Goal: Use online tool/utility: Use online tool/utility

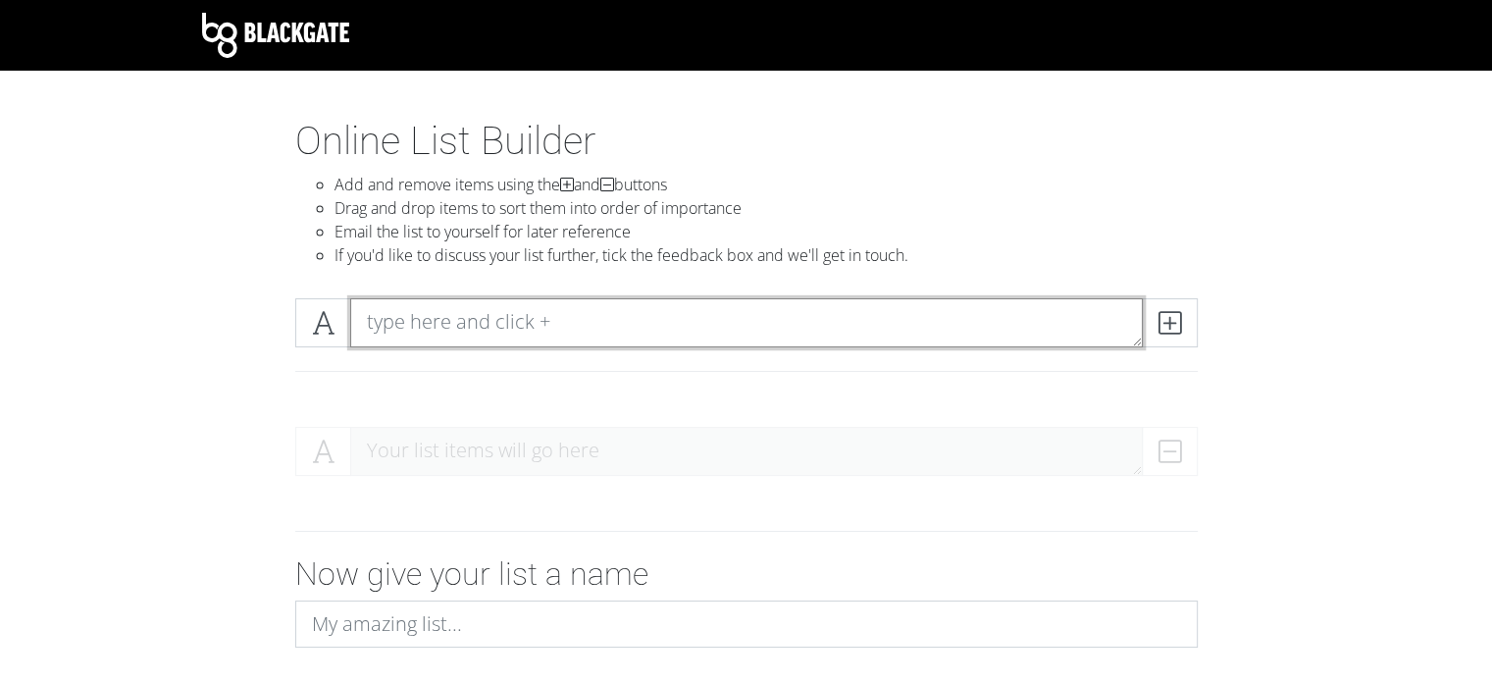
click at [492, 323] on textarea at bounding box center [746, 322] width 793 height 49
type textarea "w"
type textarea "camera rig"
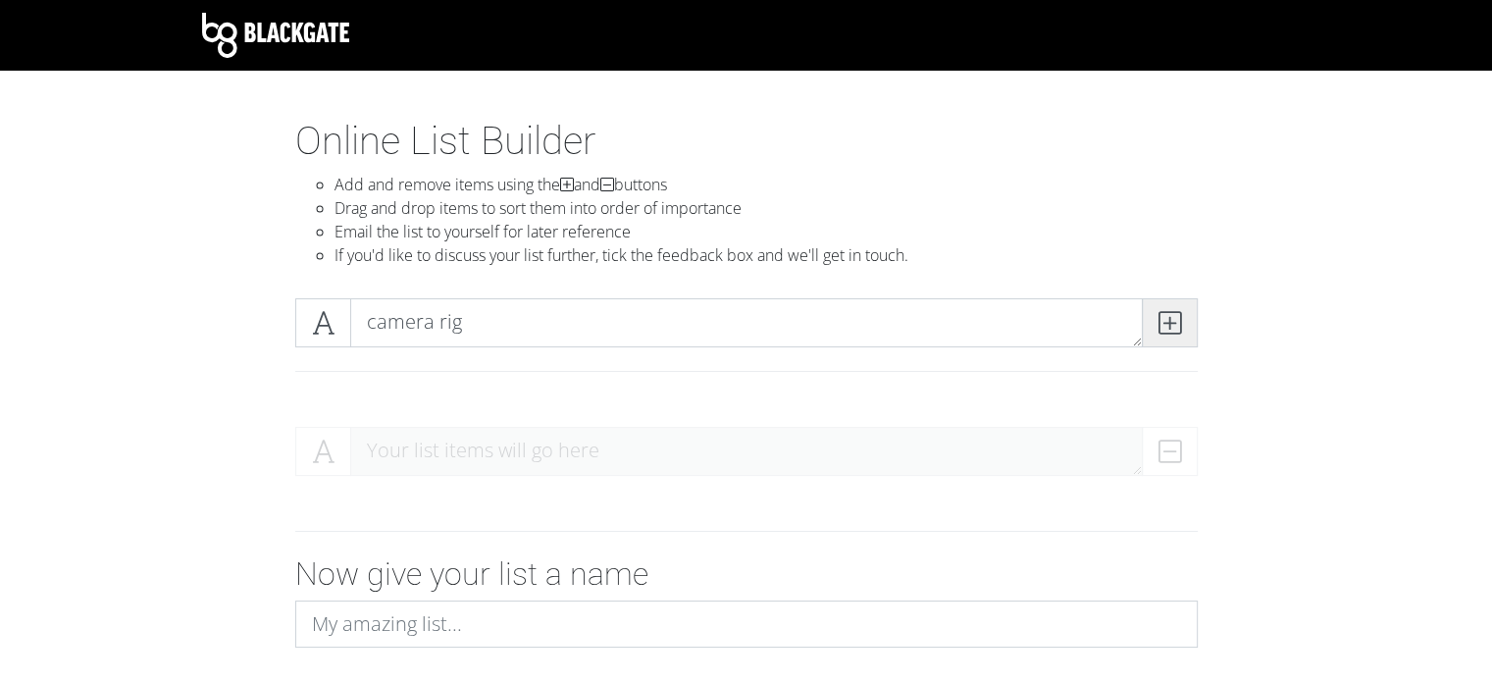
click at [1174, 321] on icon at bounding box center [1170, 323] width 23 height 20
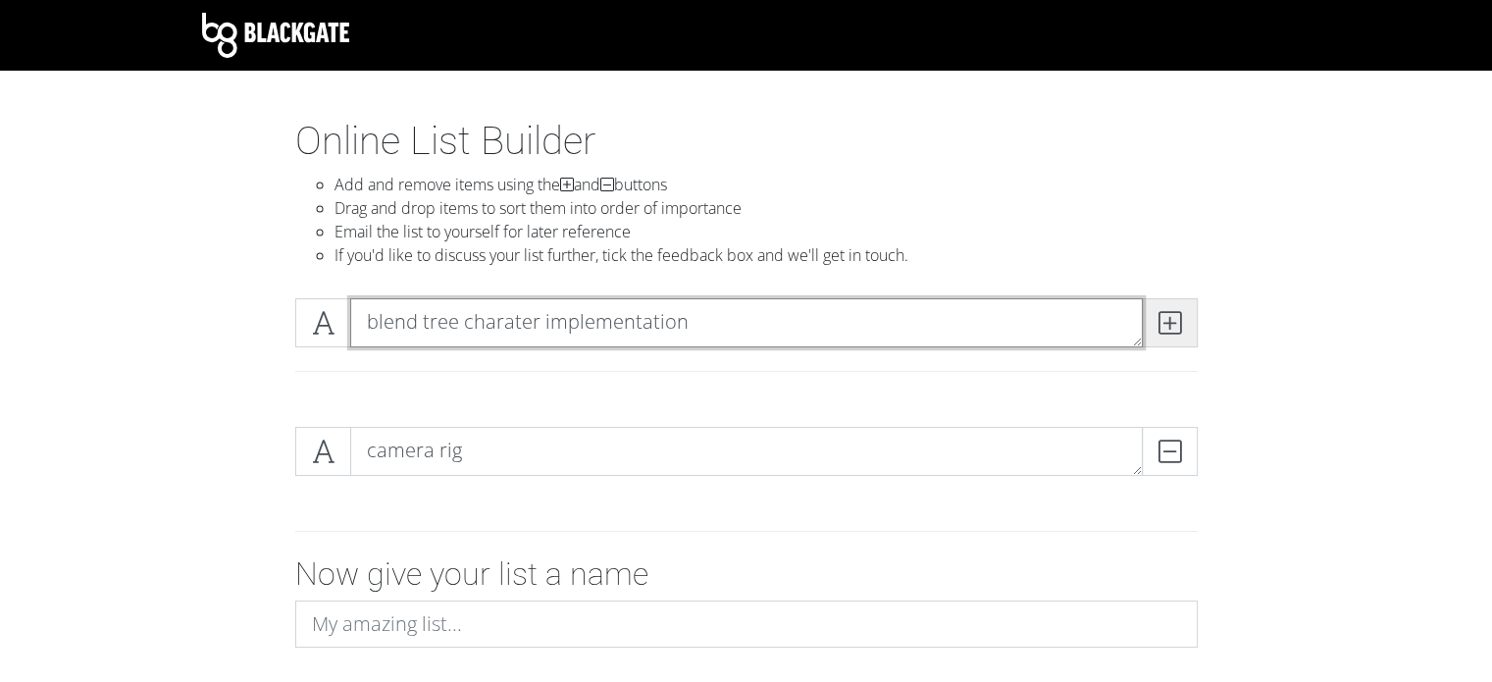
type textarea "blend tree charater implementation"
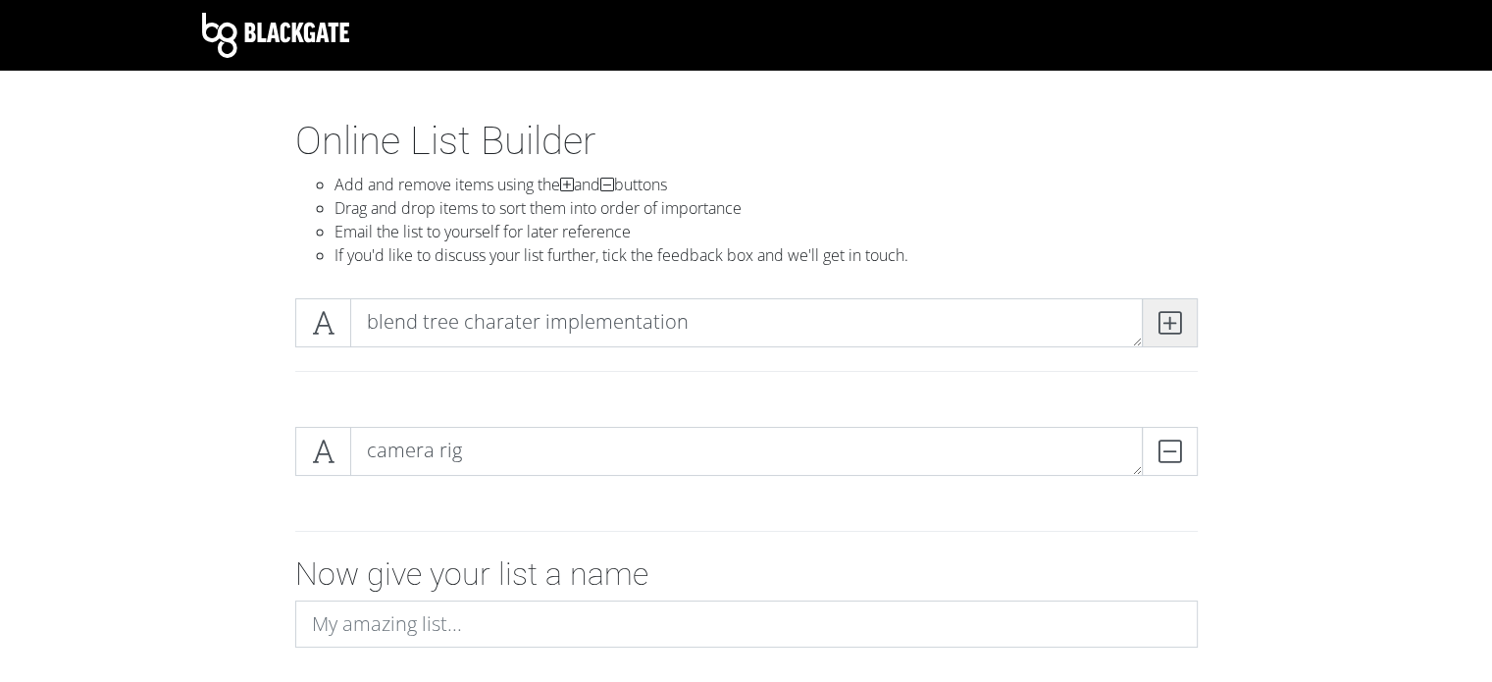
click at [1177, 316] on icon at bounding box center [1170, 323] width 23 height 20
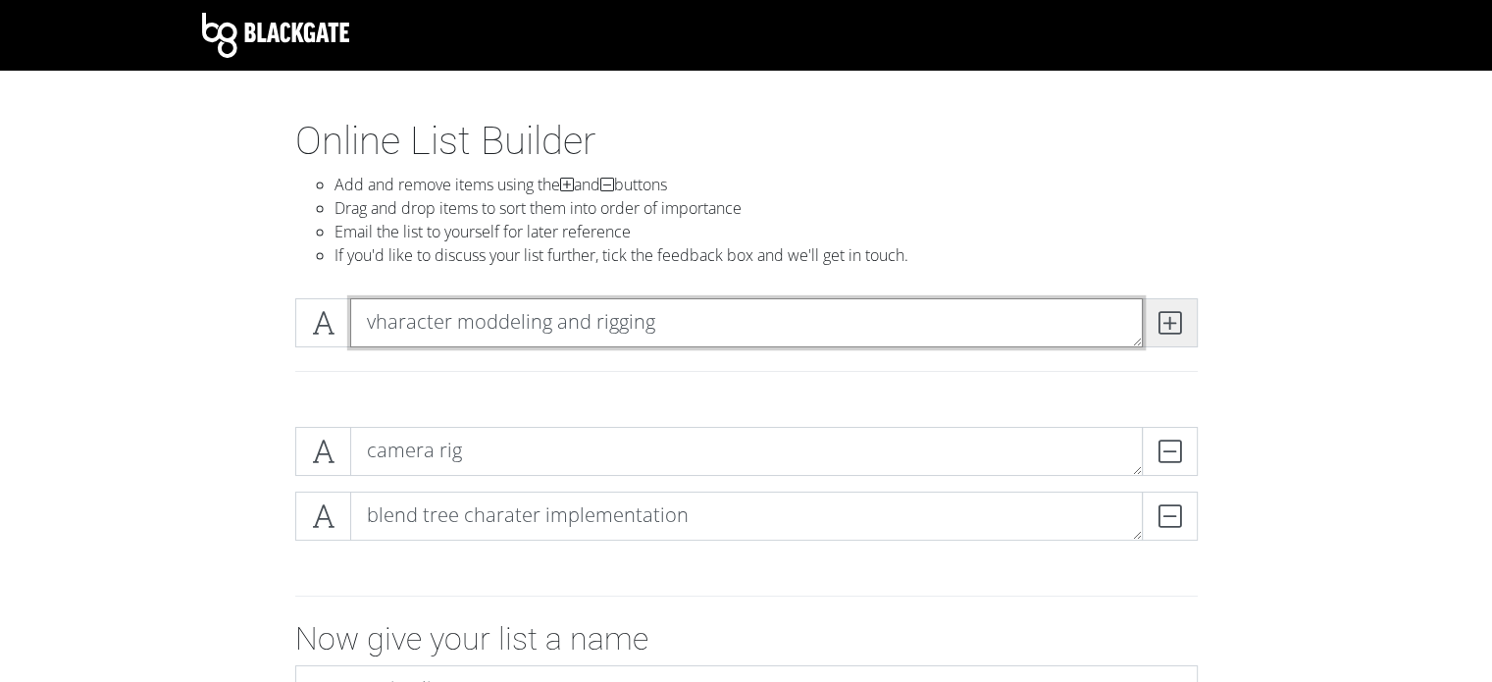
type textarea "vharacter moddeling and rigging"
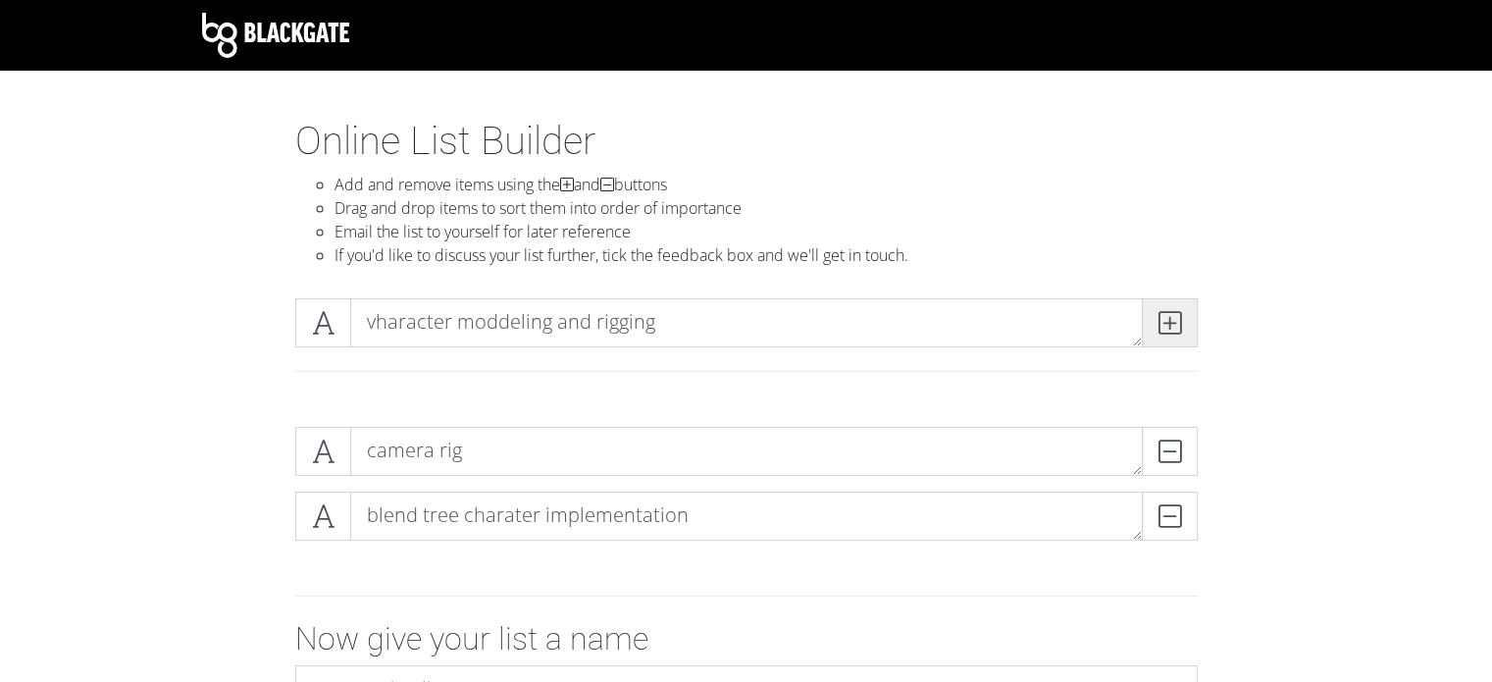
click at [1159, 333] on icon at bounding box center [1170, 323] width 23 height 20
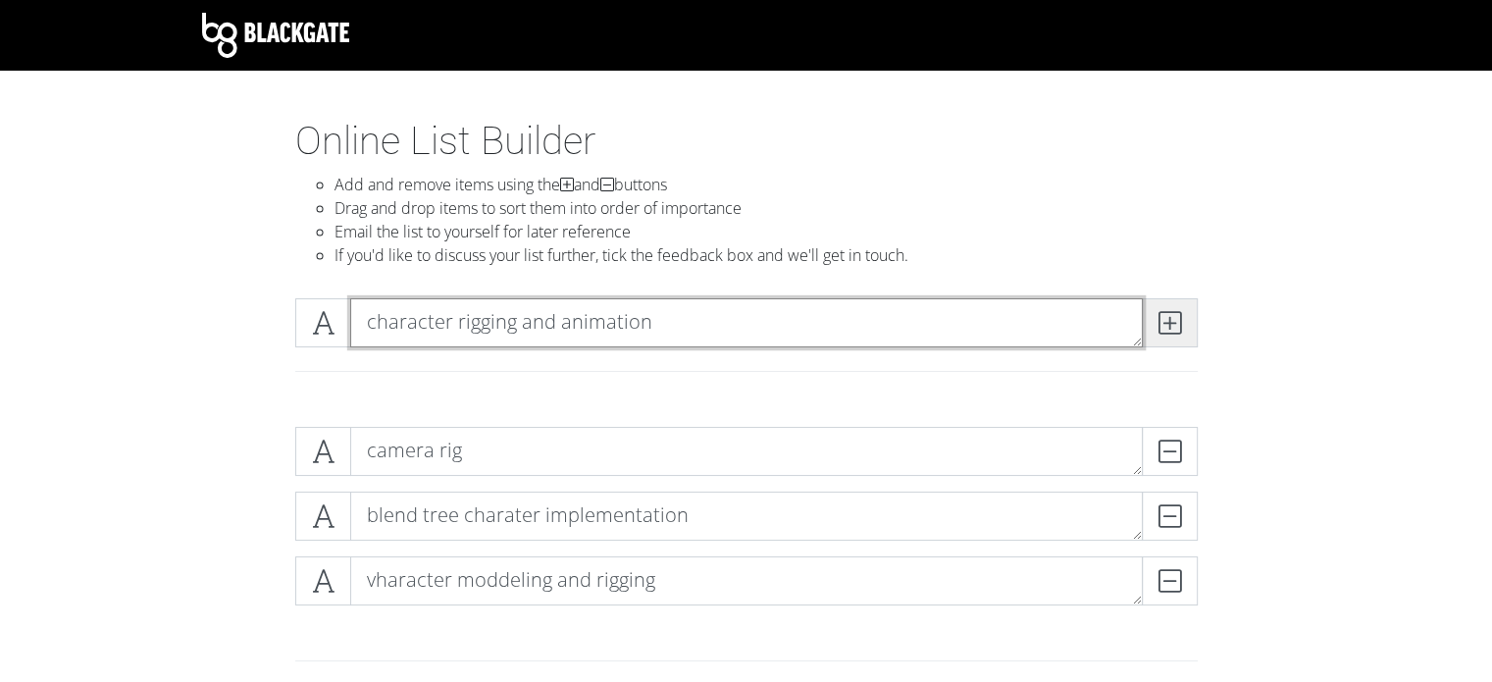
type textarea "character rigging and animation"
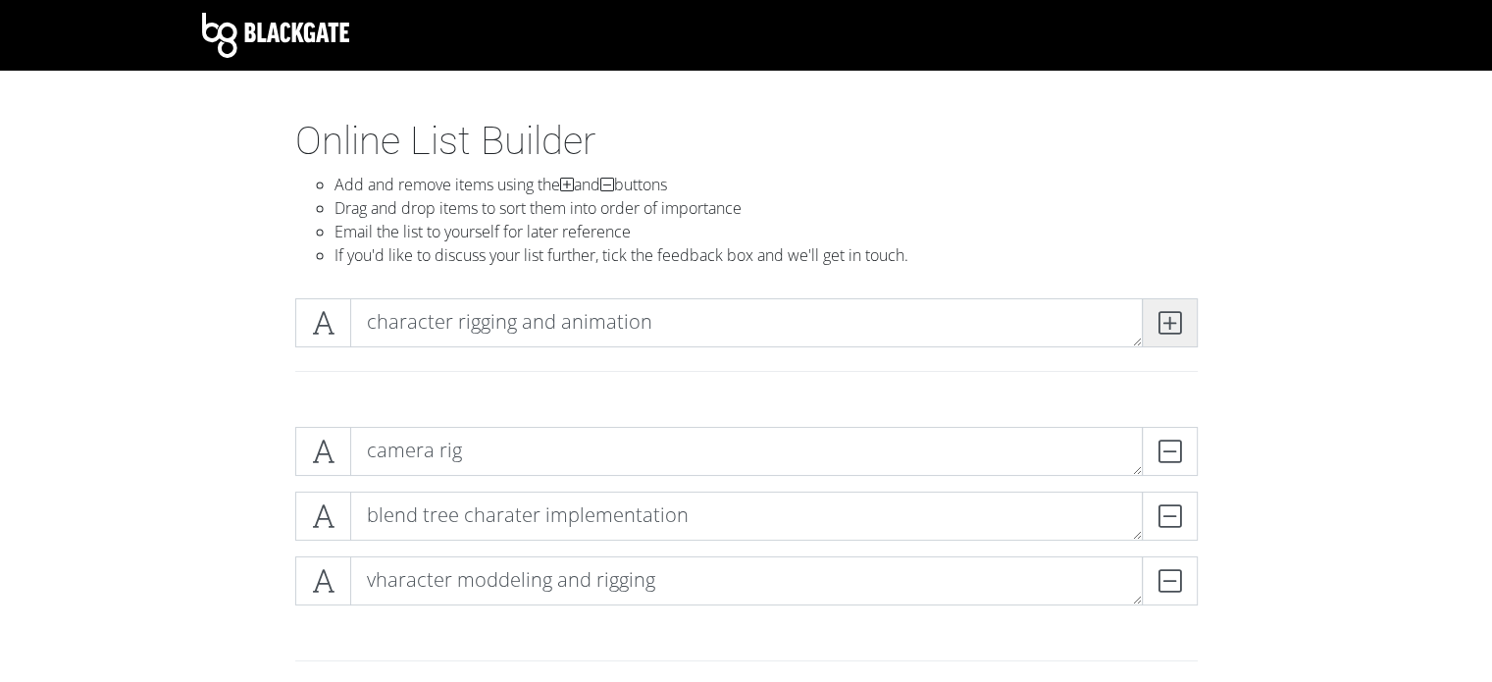
click at [1180, 313] on icon at bounding box center [1170, 323] width 23 height 20
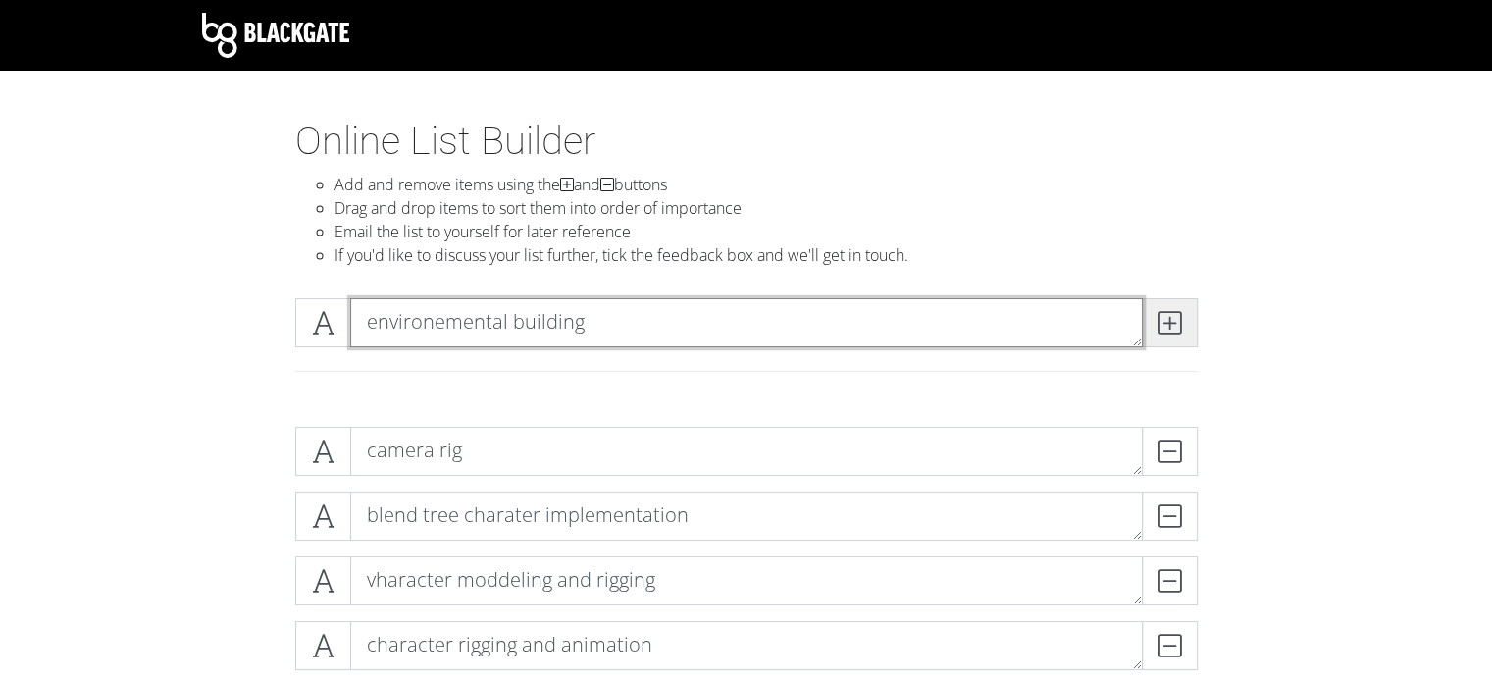
type textarea "environemental building"
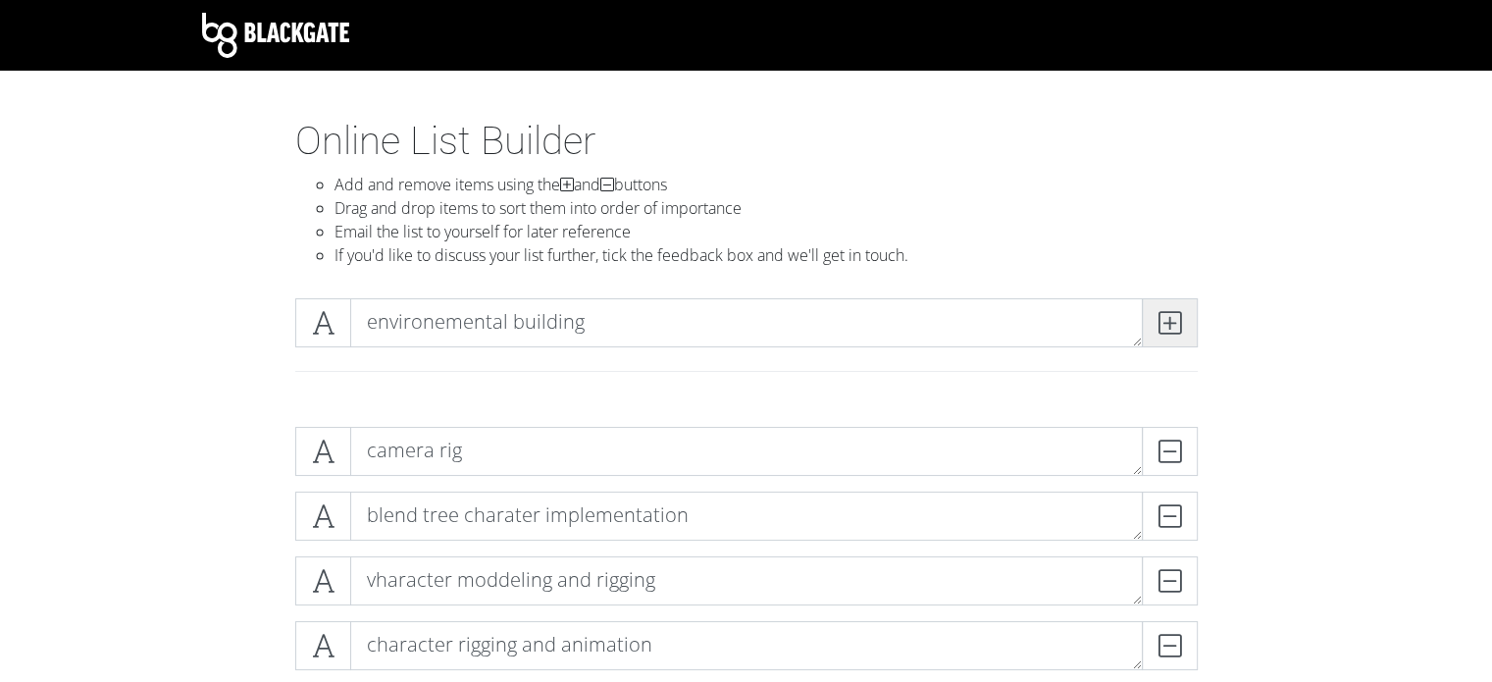
click at [1164, 331] on icon at bounding box center [1170, 323] width 23 height 20
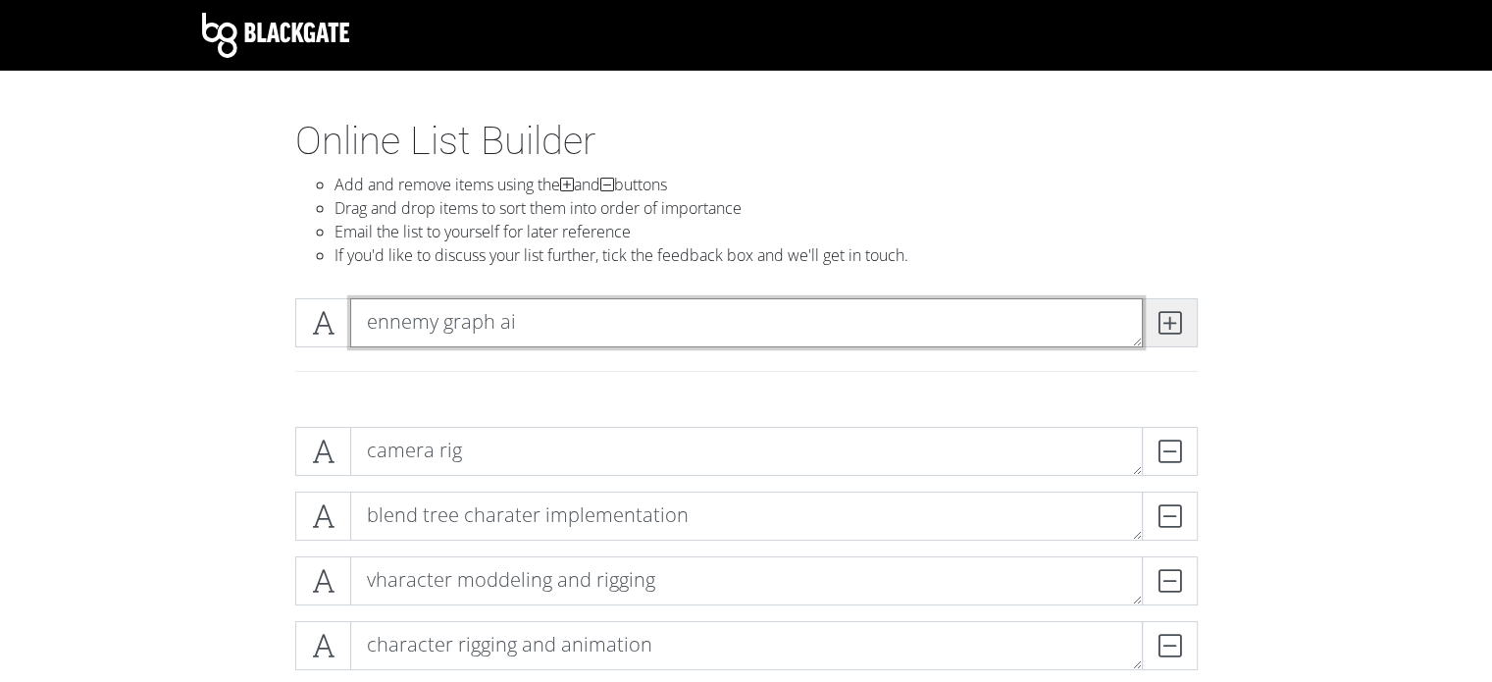
type textarea "ennemy graph ai"
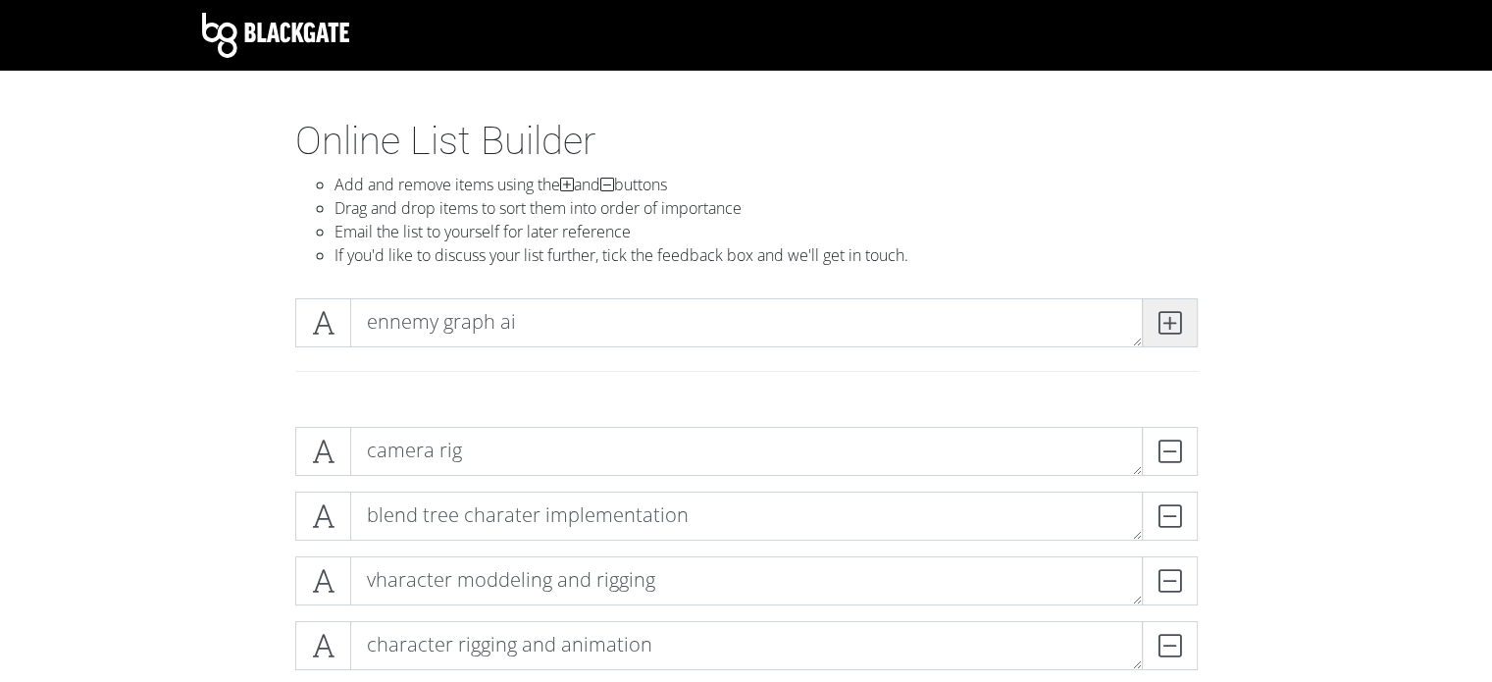
click at [1168, 319] on icon at bounding box center [1170, 323] width 23 height 20
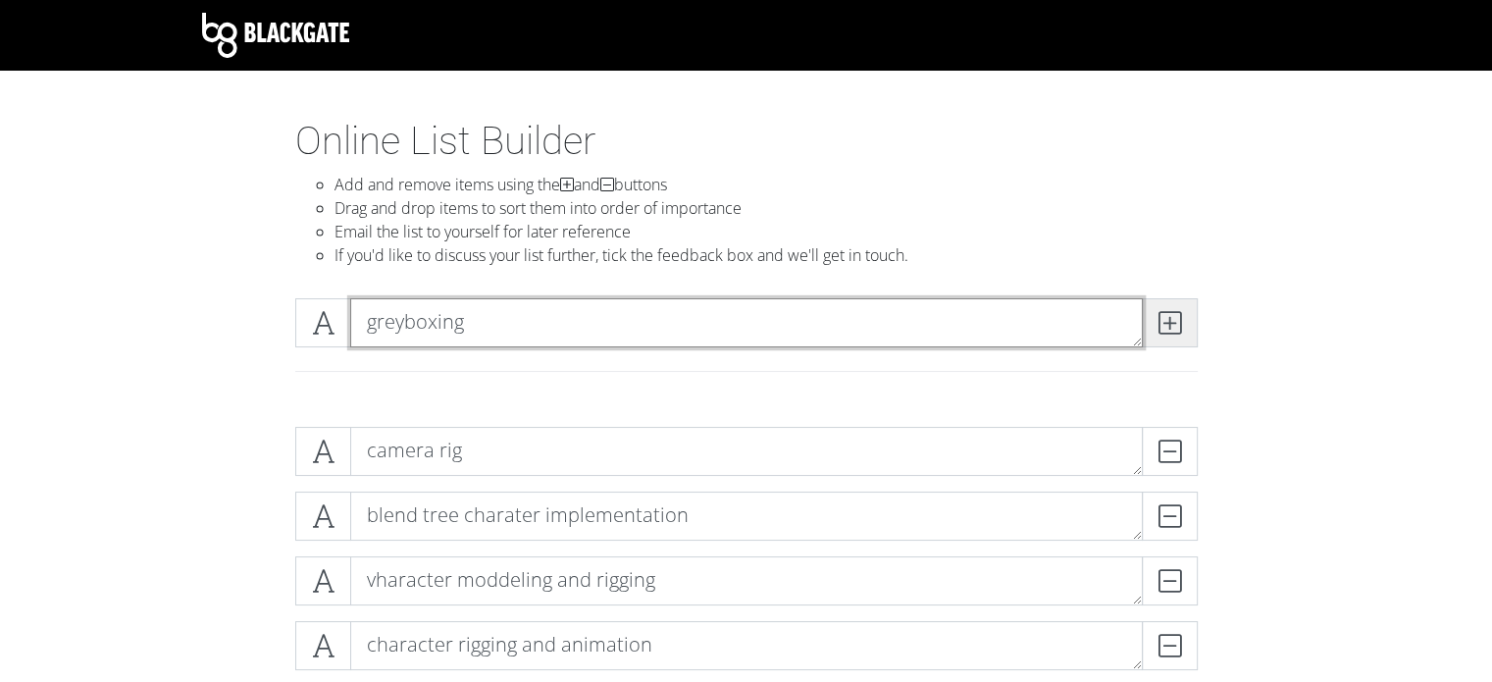
type textarea "greyboxing"
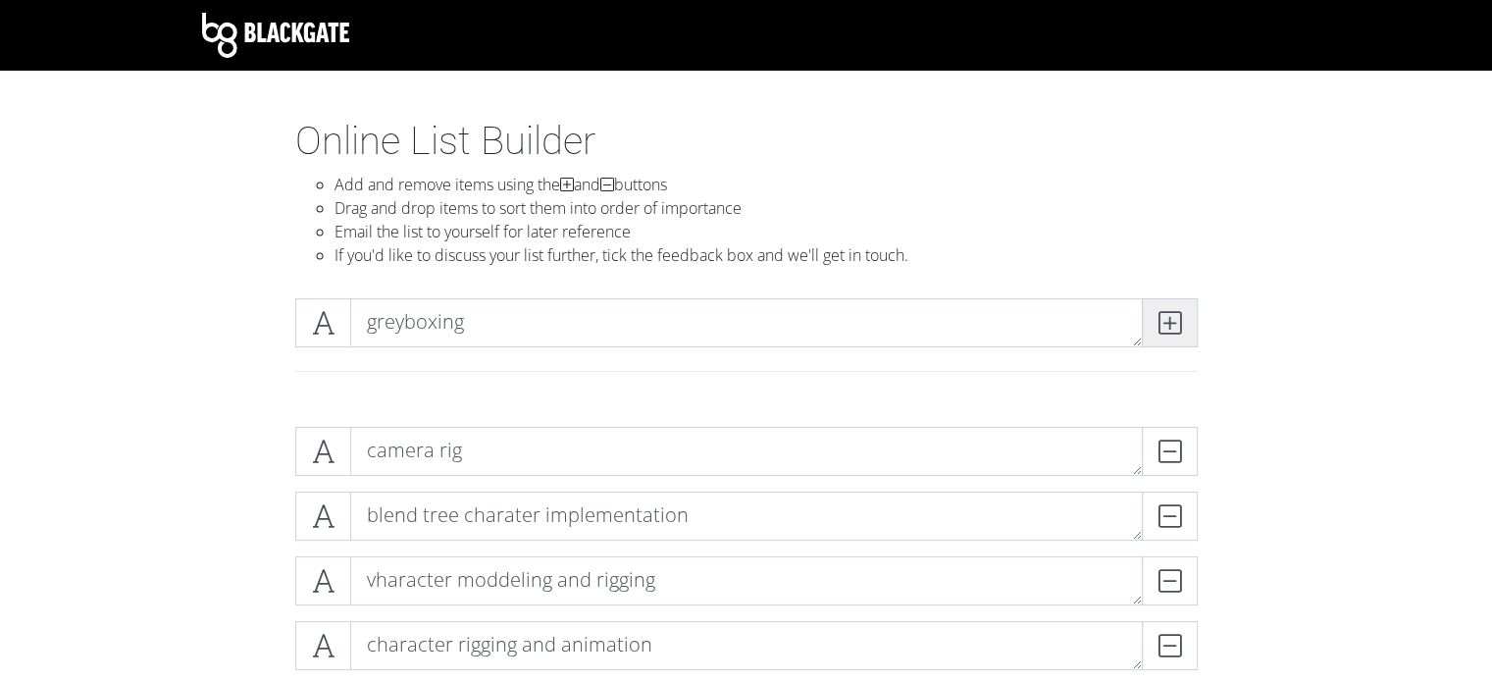
click at [1154, 315] on span at bounding box center [1170, 322] width 56 height 49
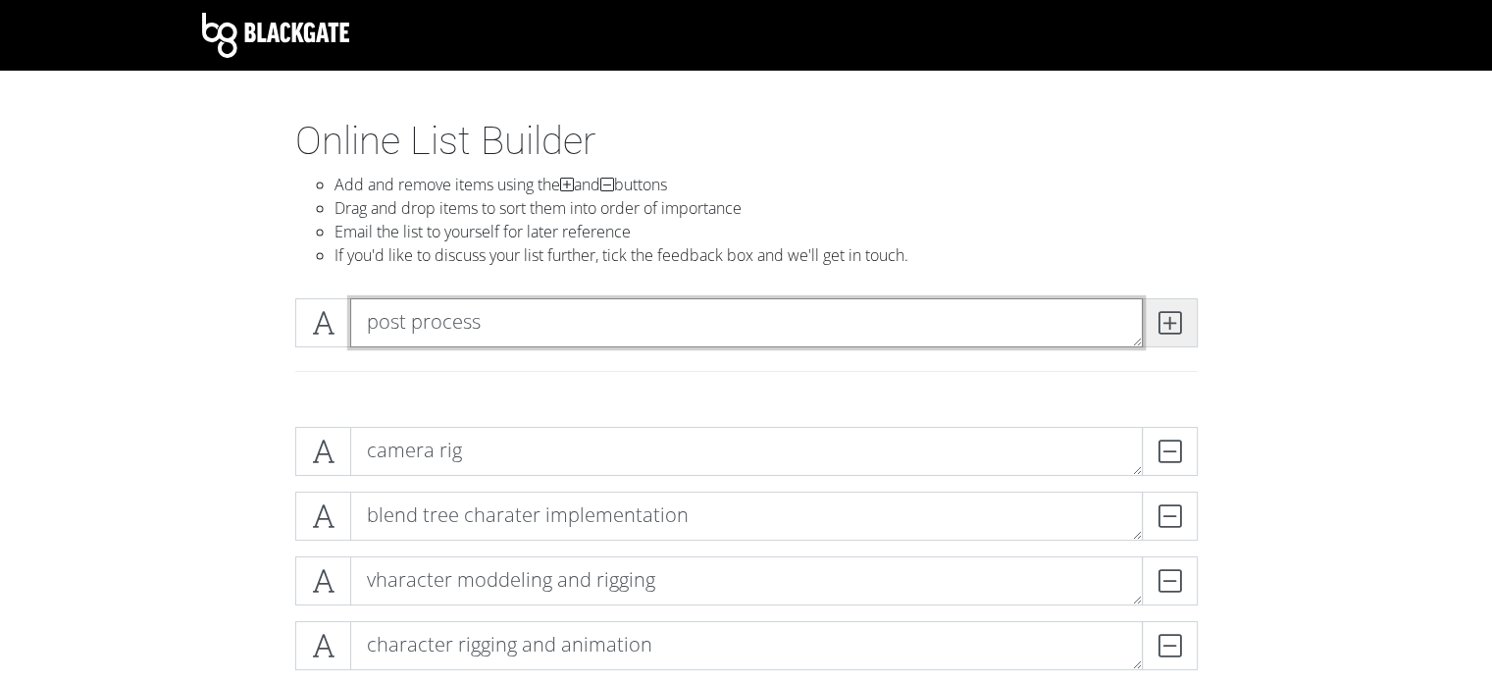
type textarea "post process"
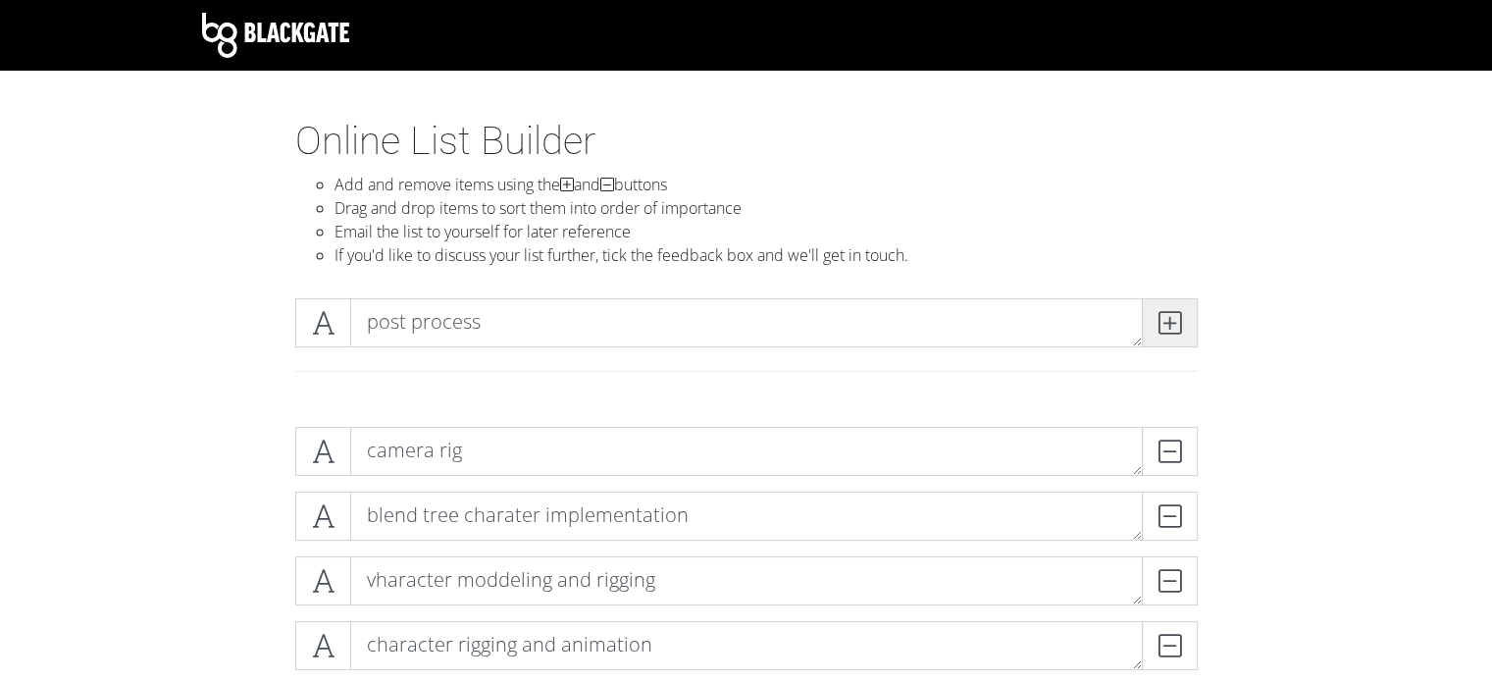
click at [1189, 319] on span at bounding box center [1170, 322] width 56 height 49
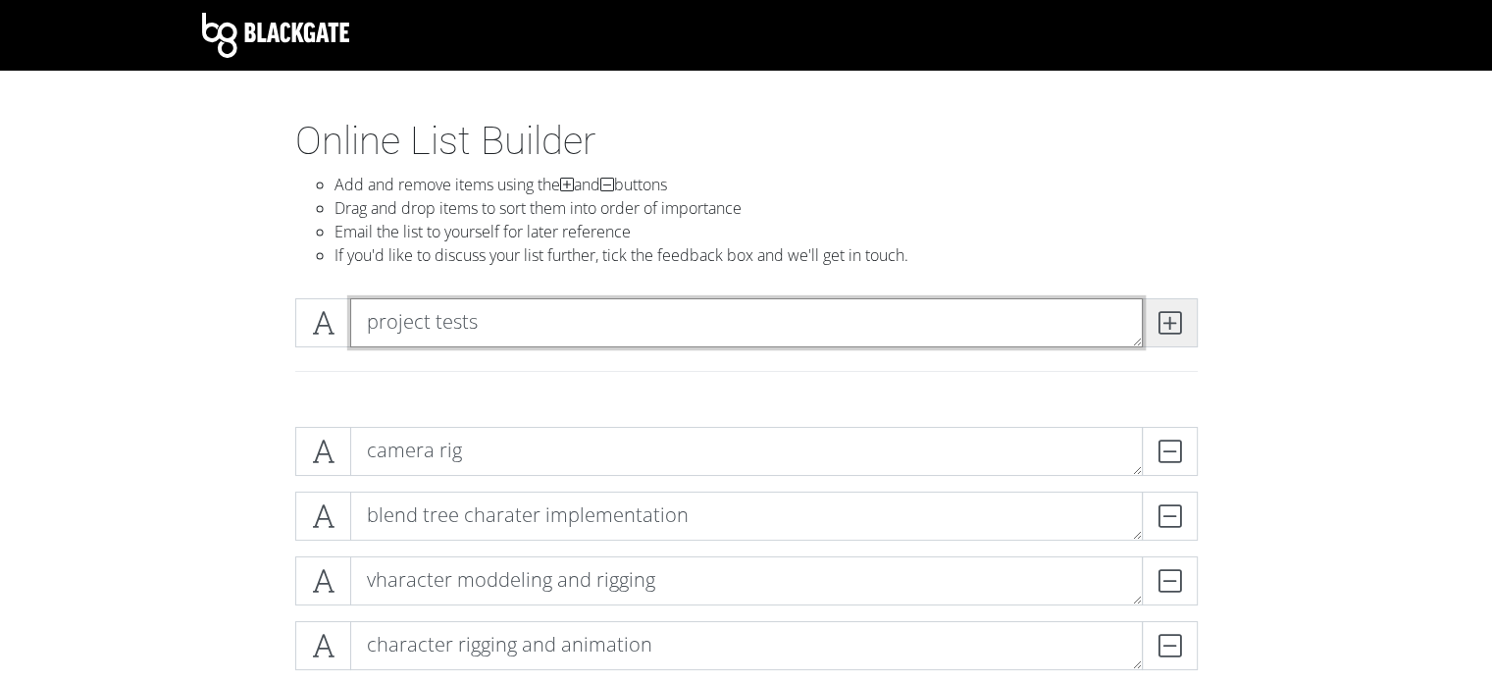
type textarea "project tests"
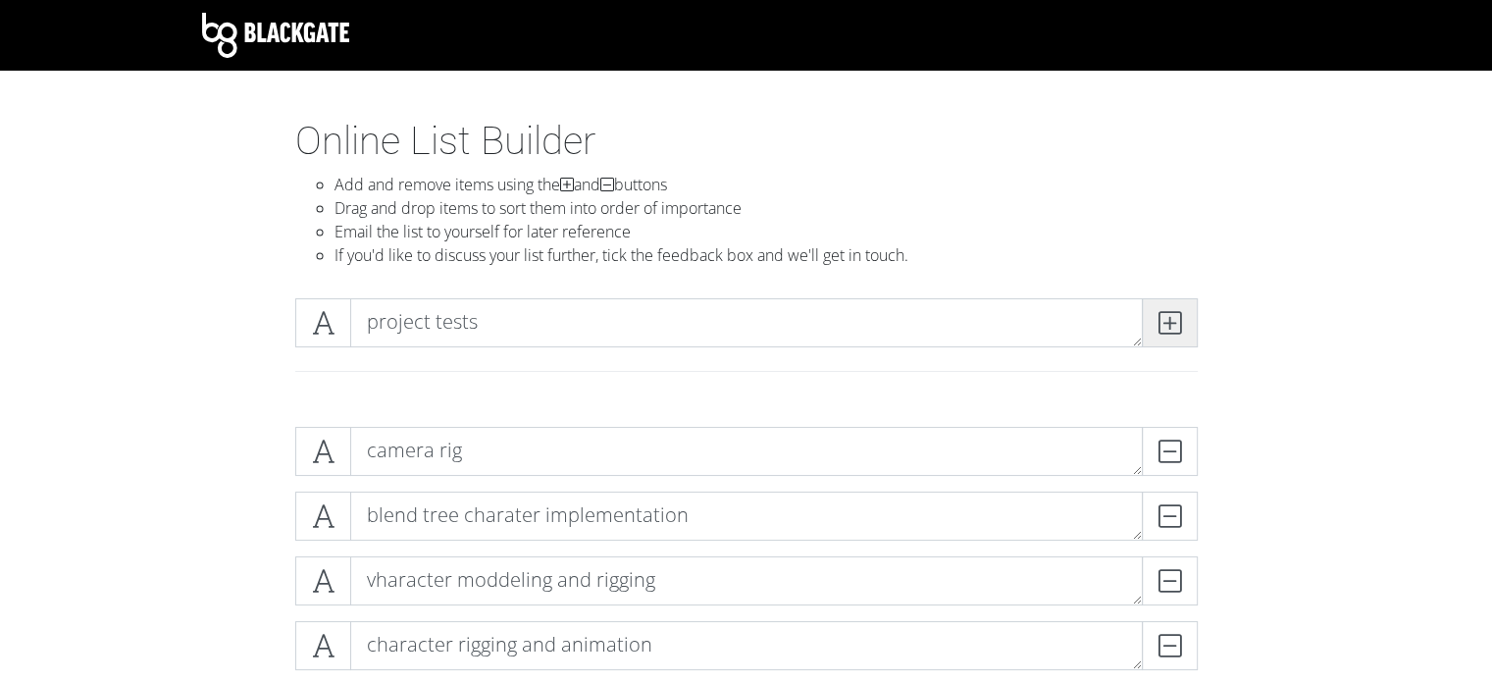
click at [1159, 325] on icon at bounding box center [1170, 323] width 23 height 20
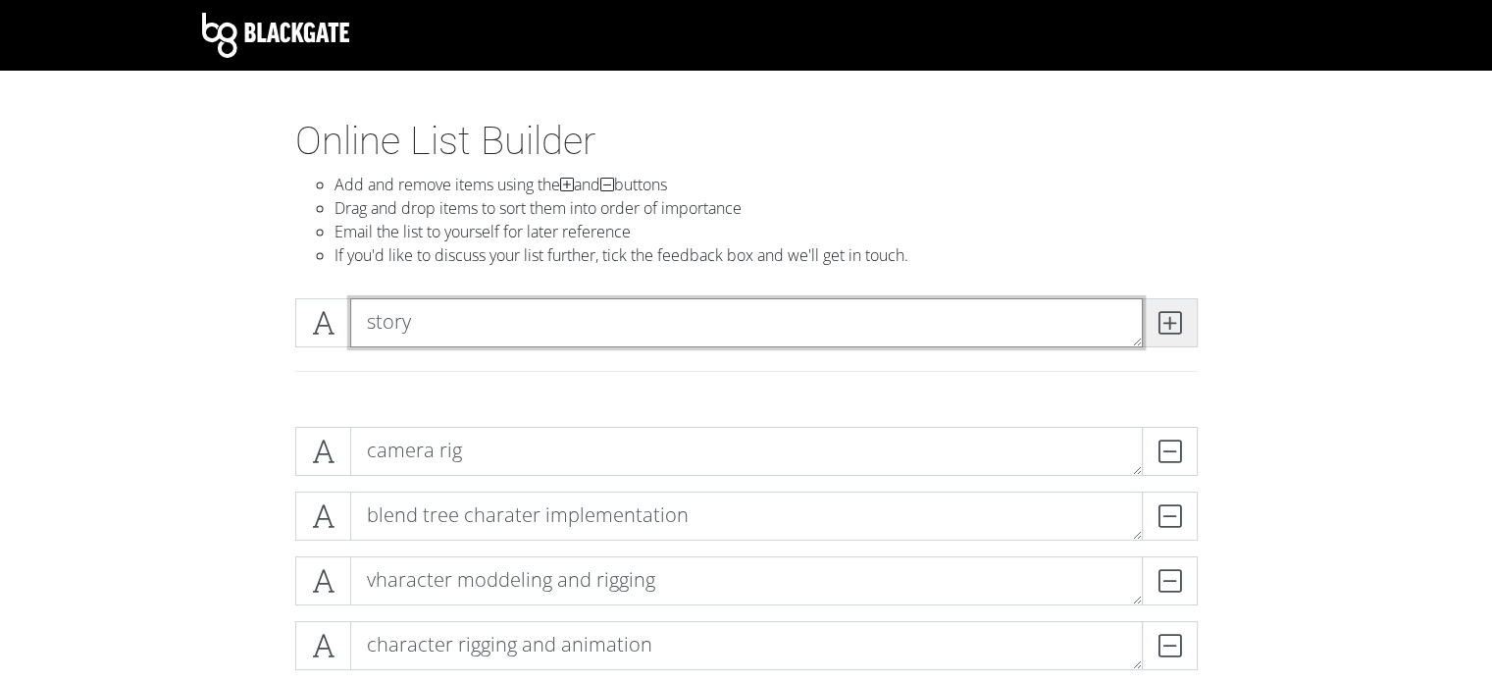
type textarea "story"
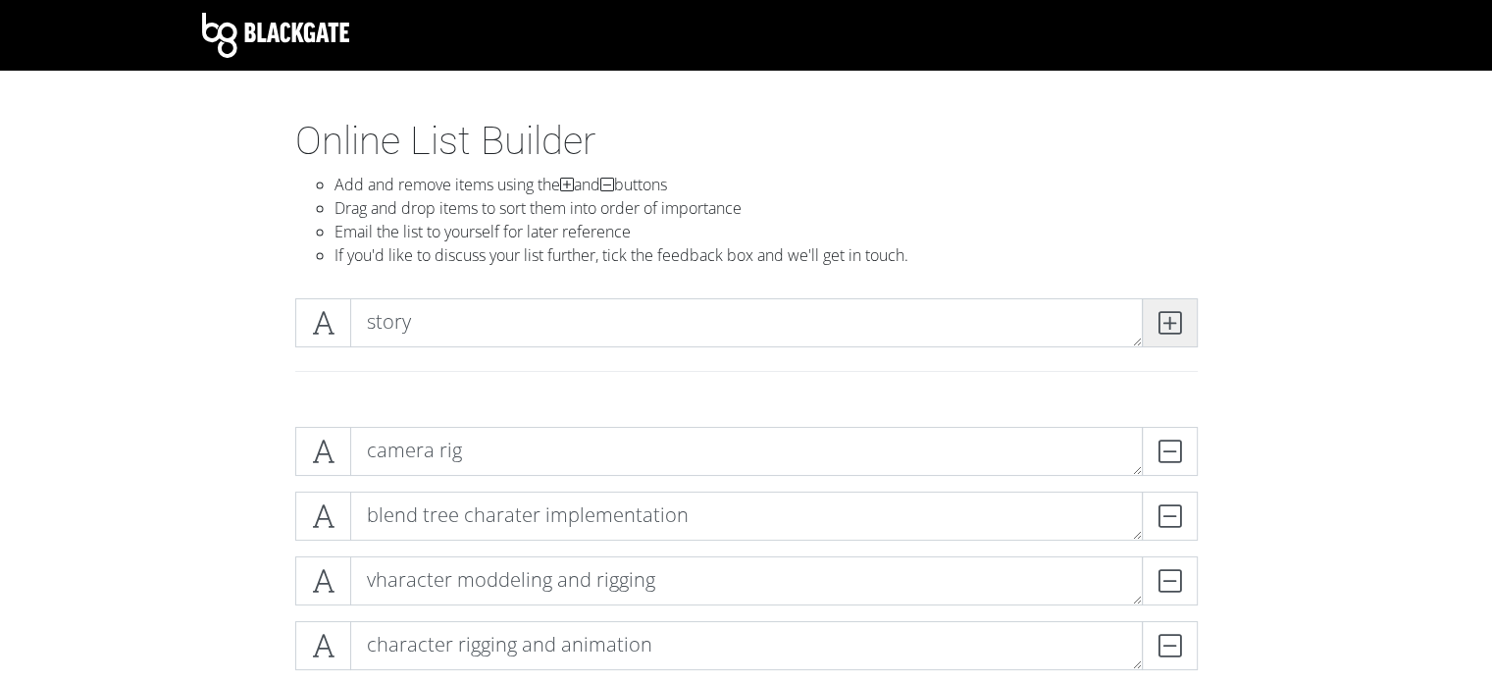
click at [1174, 322] on icon at bounding box center [1170, 323] width 23 height 20
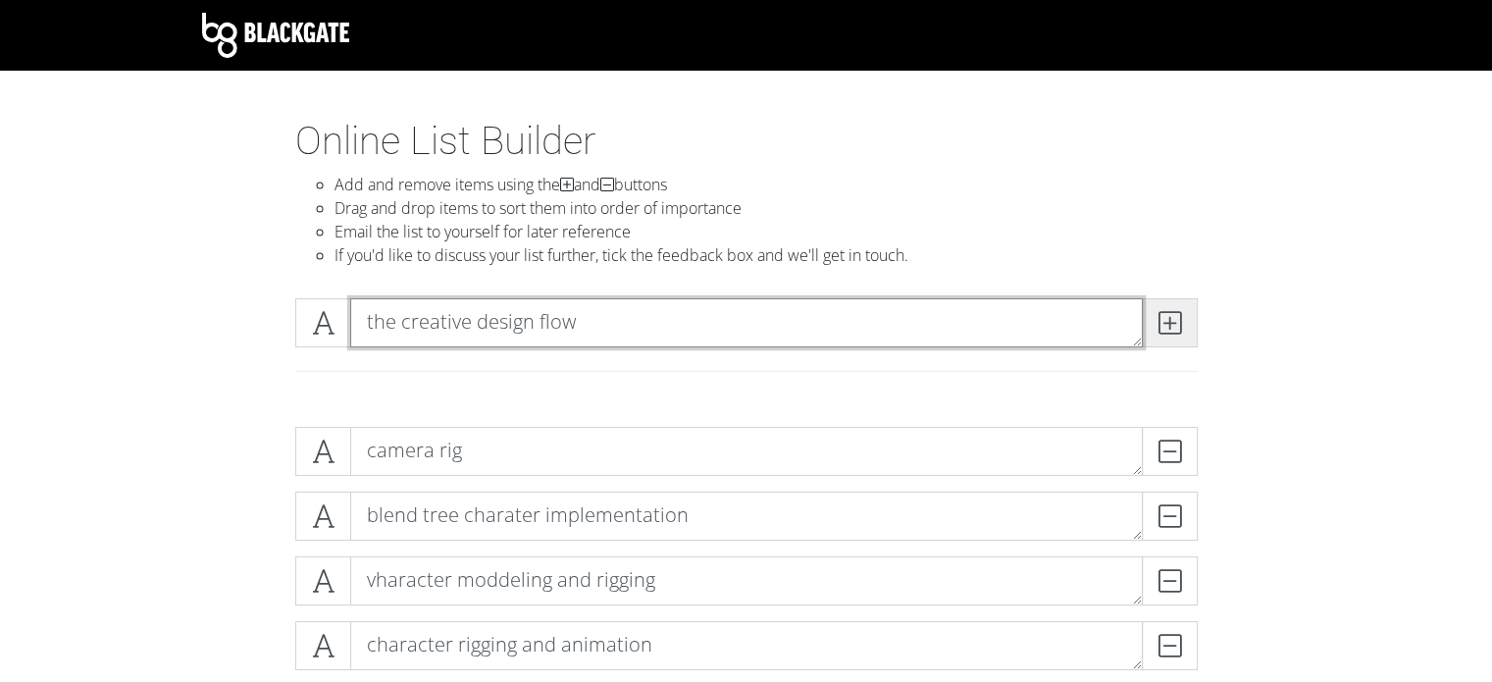
type textarea "the creative design flow"
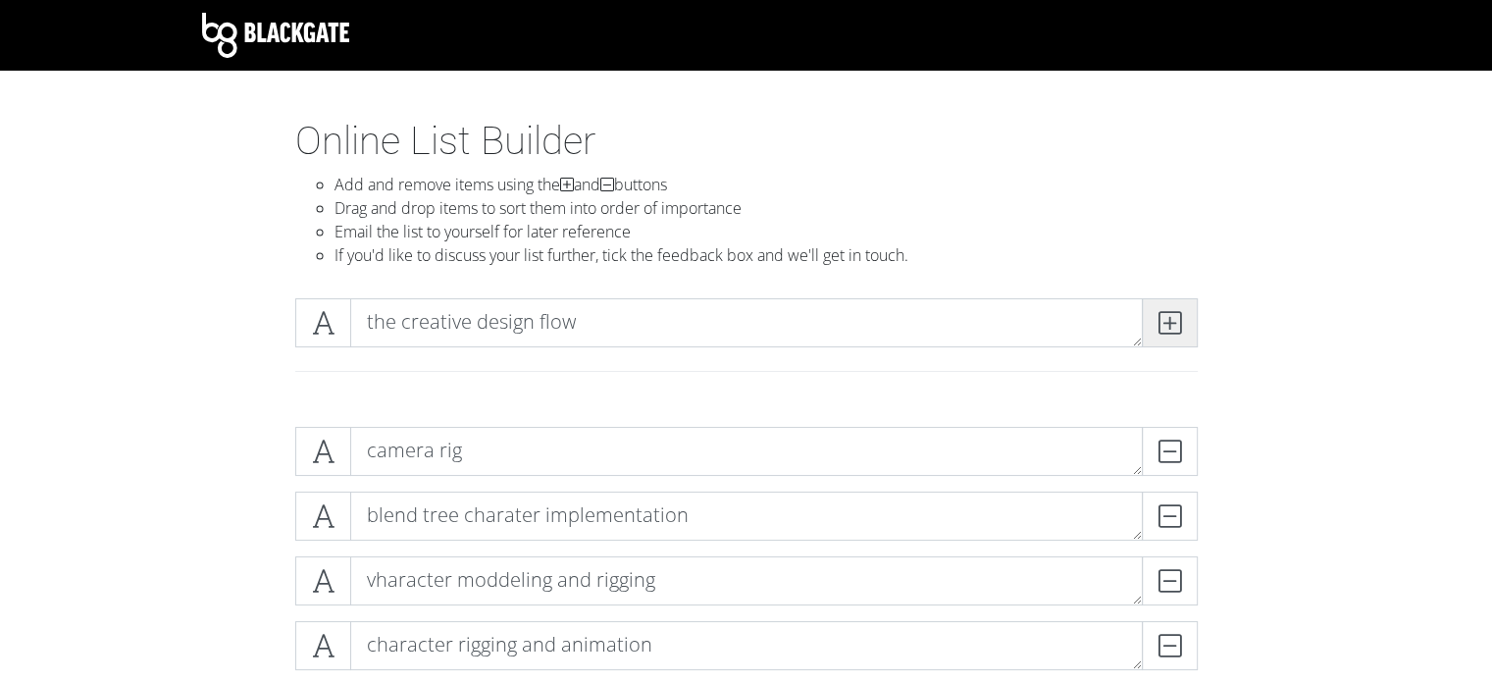
click at [1165, 340] on span at bounding box center [1170, 322] width 56 height 49
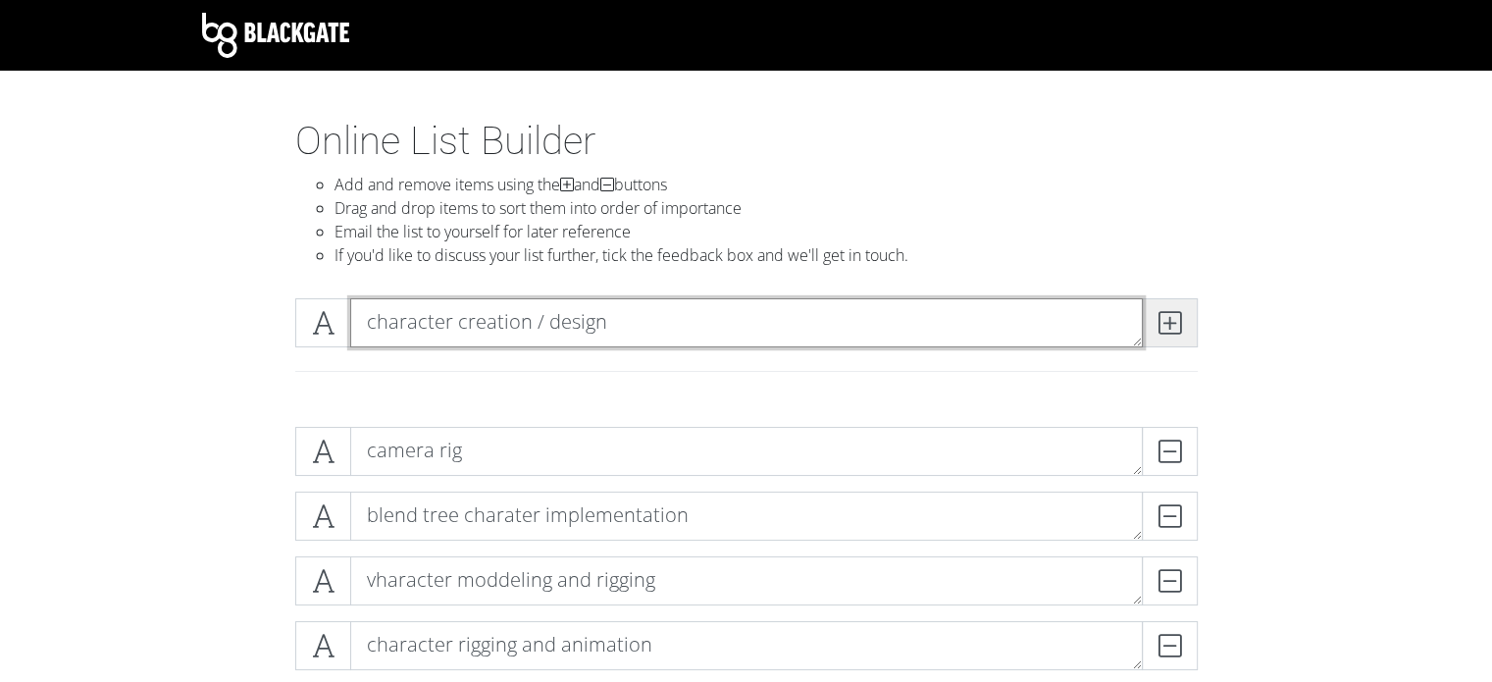
type textarea "character creation / design"
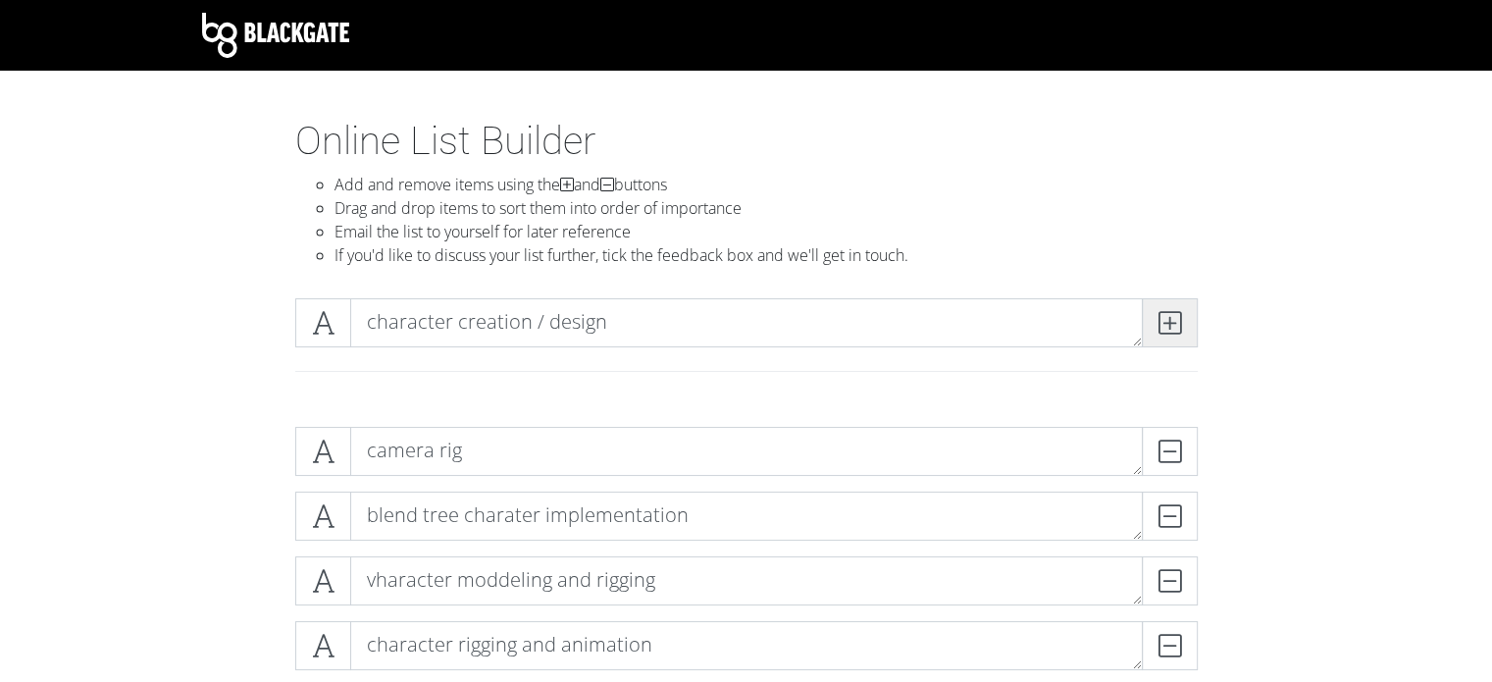
click at [1187, 325] on span at bounding box center [1170, 322] width 56 height 49
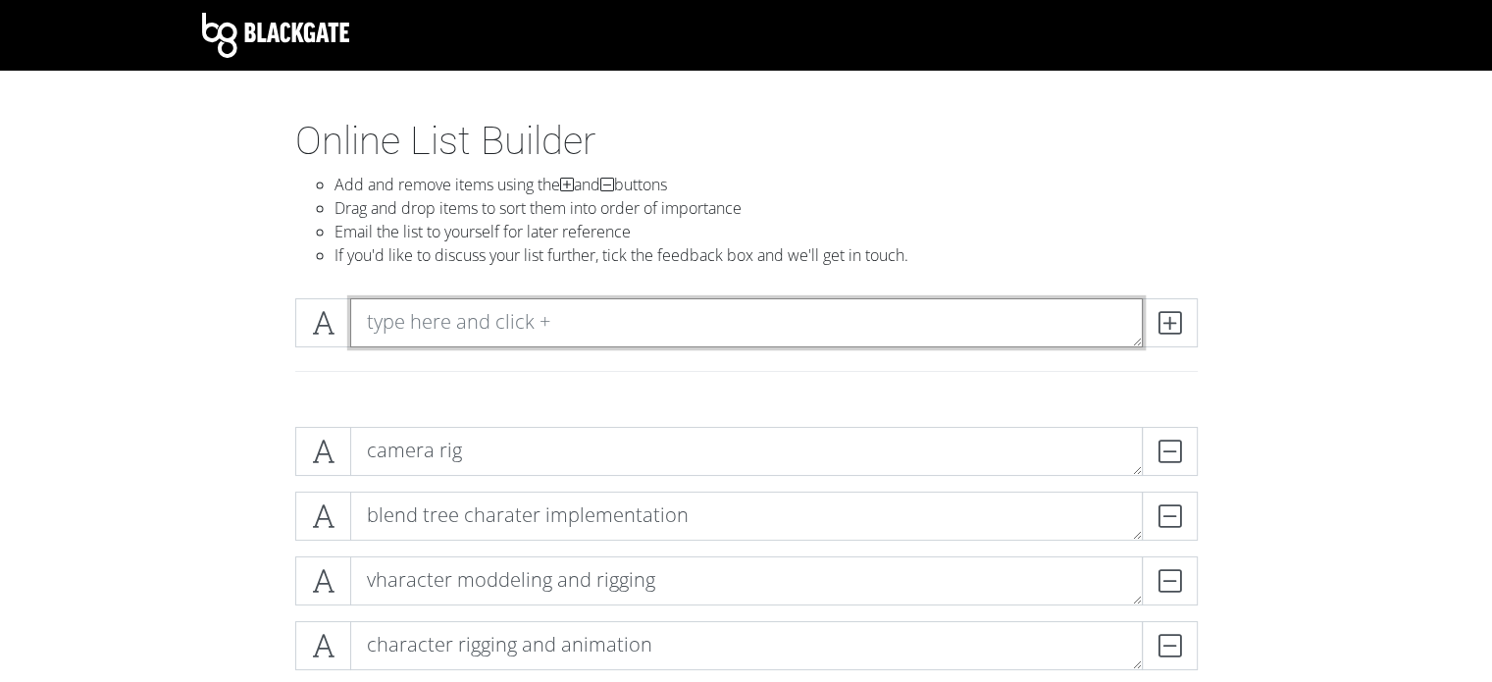
click at [487, 309] on textarea at bounding box center [746, 322] width 793 height 49
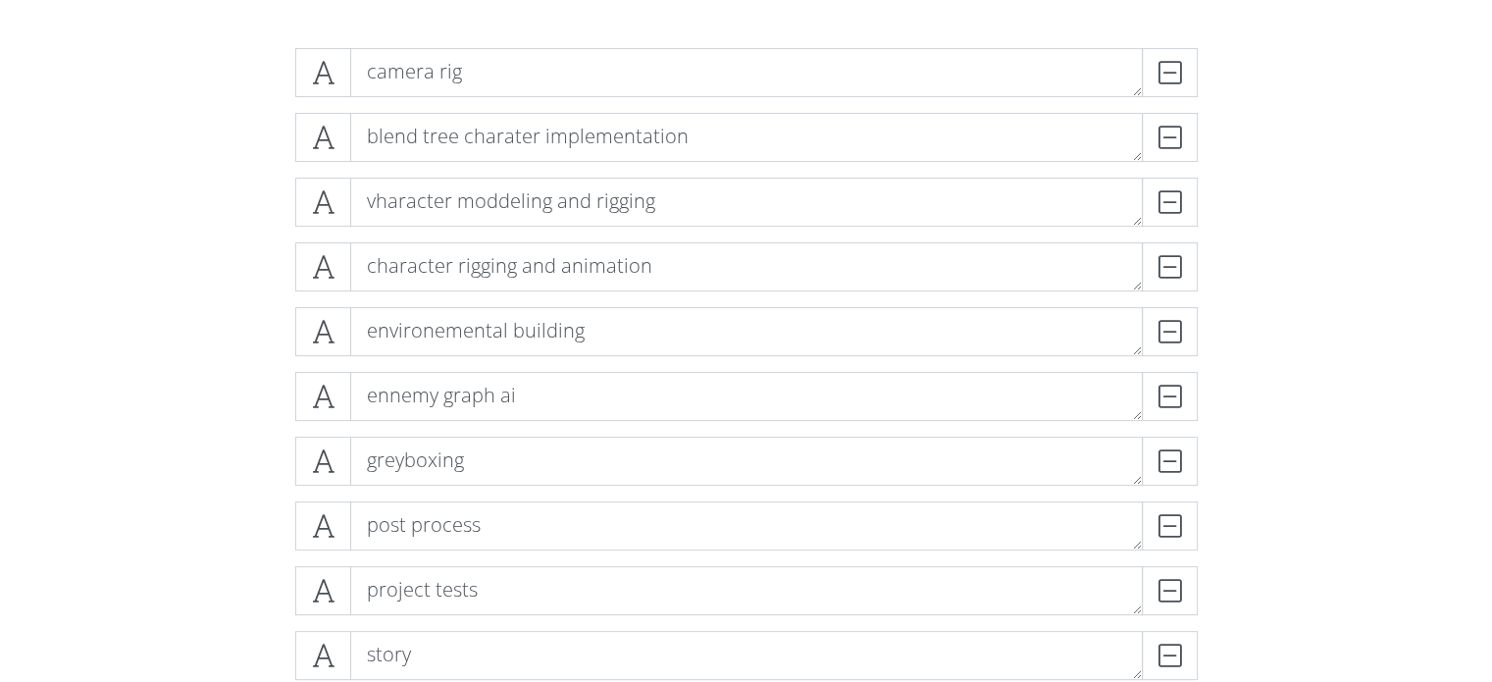
scroll to position [392, 0]
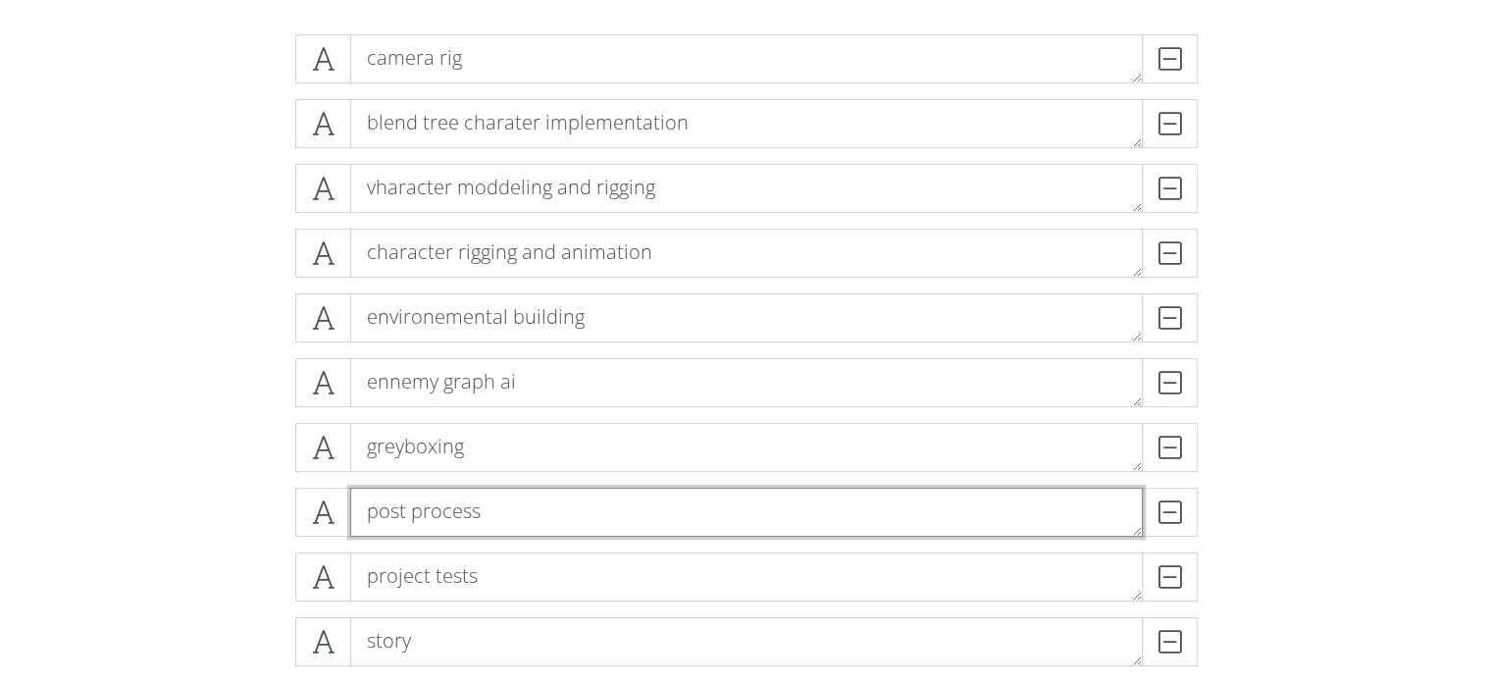
drag, startPoint x: 412, startPoint y: 513, endPoint x: 415, endPoint y: 490, distance: 23.7
click at [415, 490] on textarea "post process" at bounding box center [746, 512] width 793 height 49
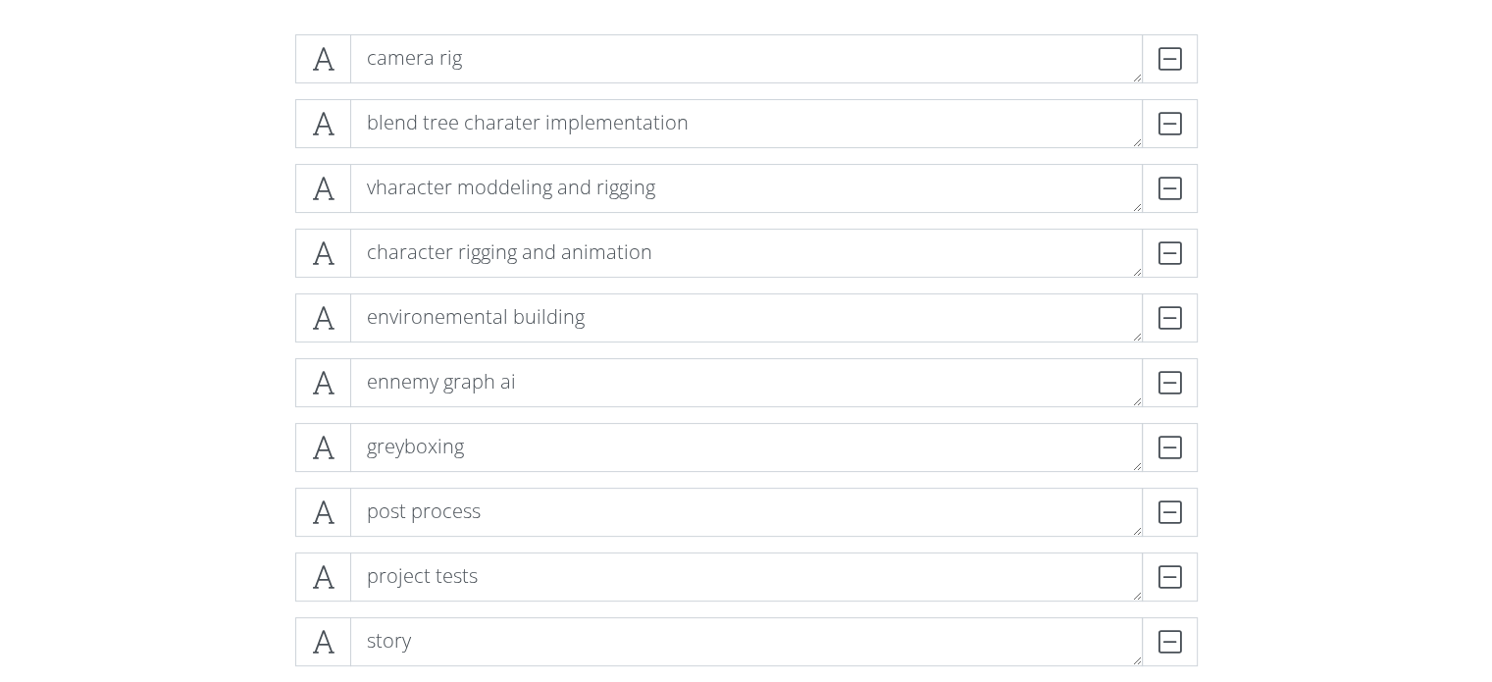
drag, startPoint x: 1331, startPoint y: 454, endPoint x: 498, endPoint y: 493, distance: 832.9
click at [1329, 454] on form "camera rig DELETE blend tree charater implementation DELETE vharacter moddeling…" at bounding box center [746, 570] width 1492 height 1103
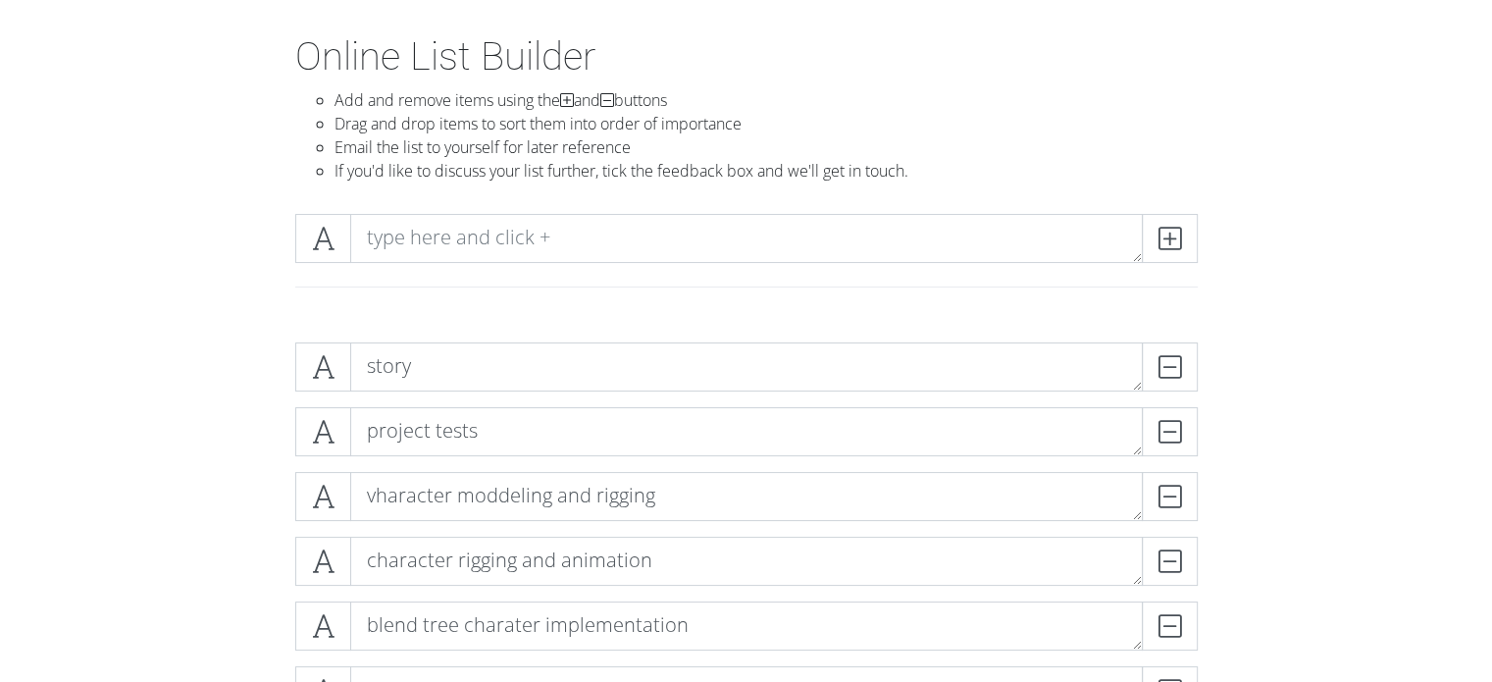
scroll to position [78, 0]
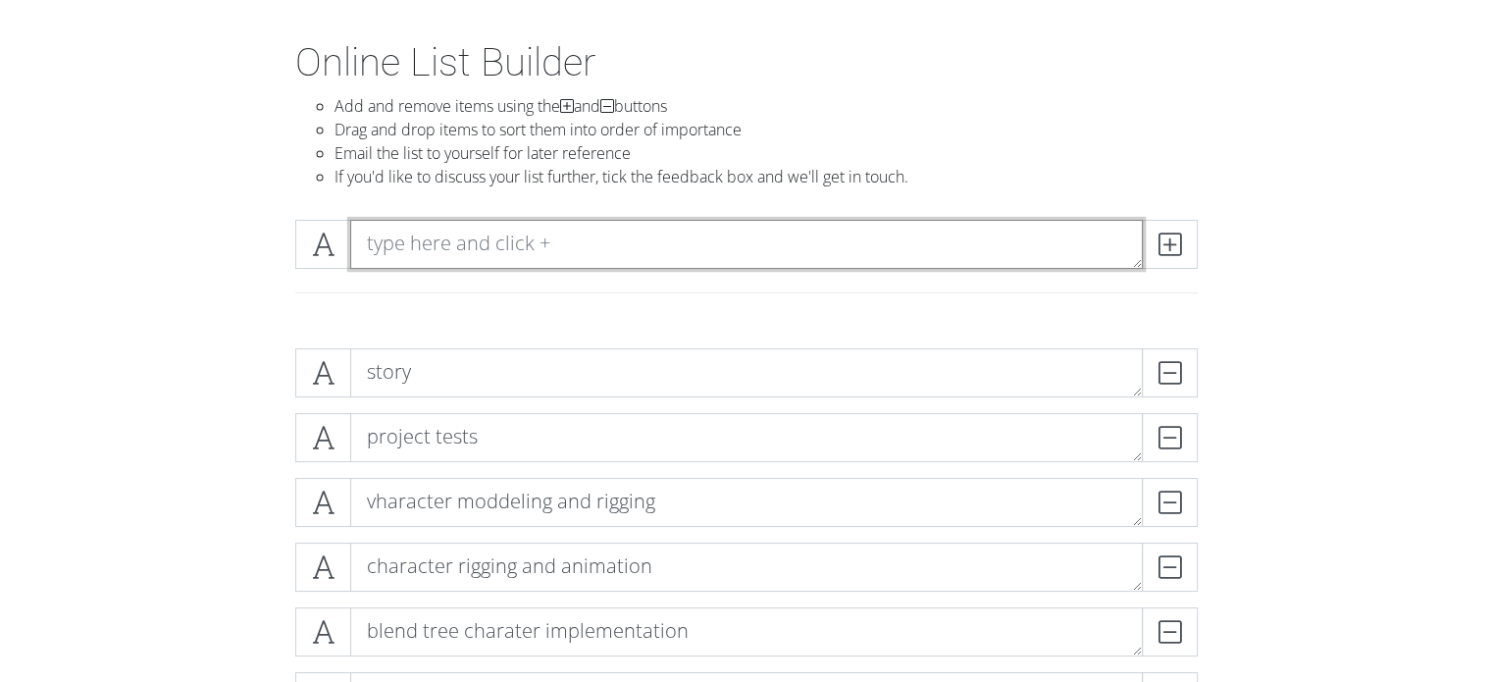
click at [572, 238] on textarea at bounding box center [746, 244] width 793 height 49
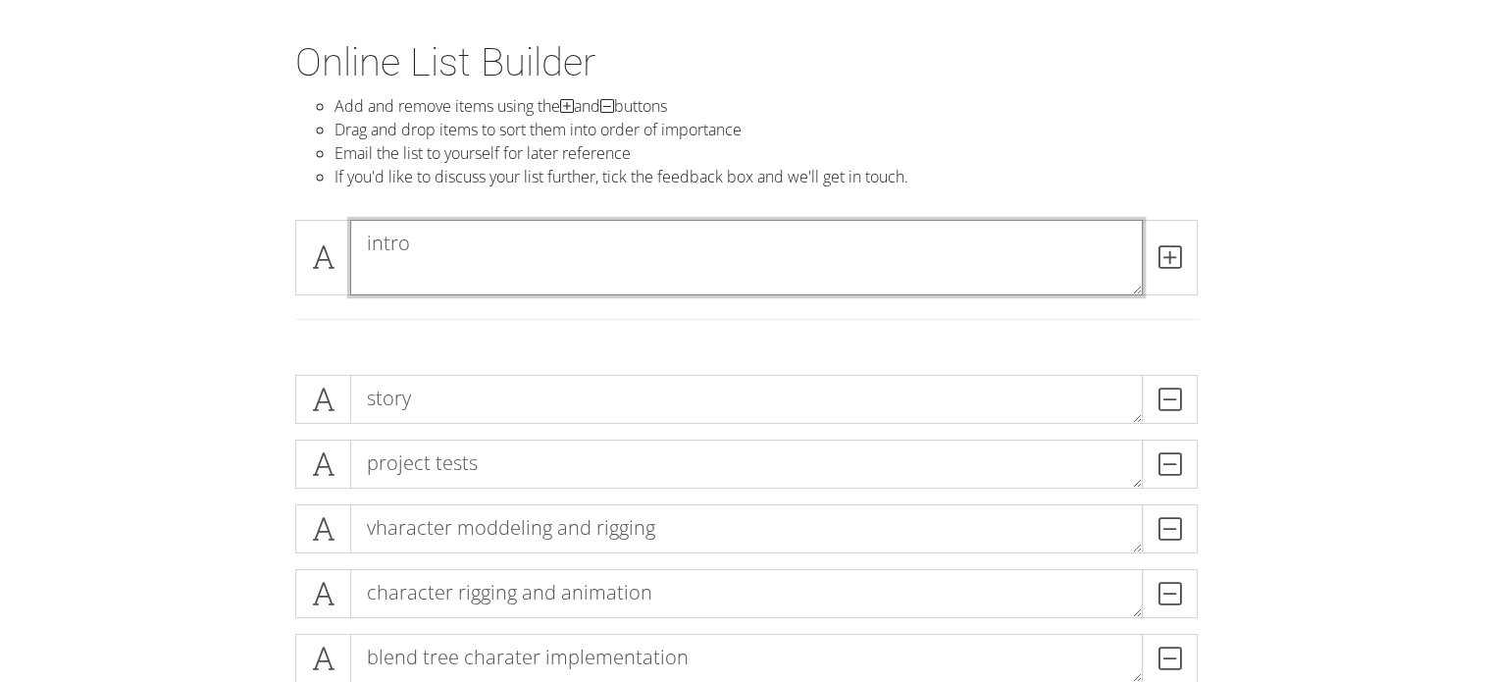
scroll to position [0, 0]
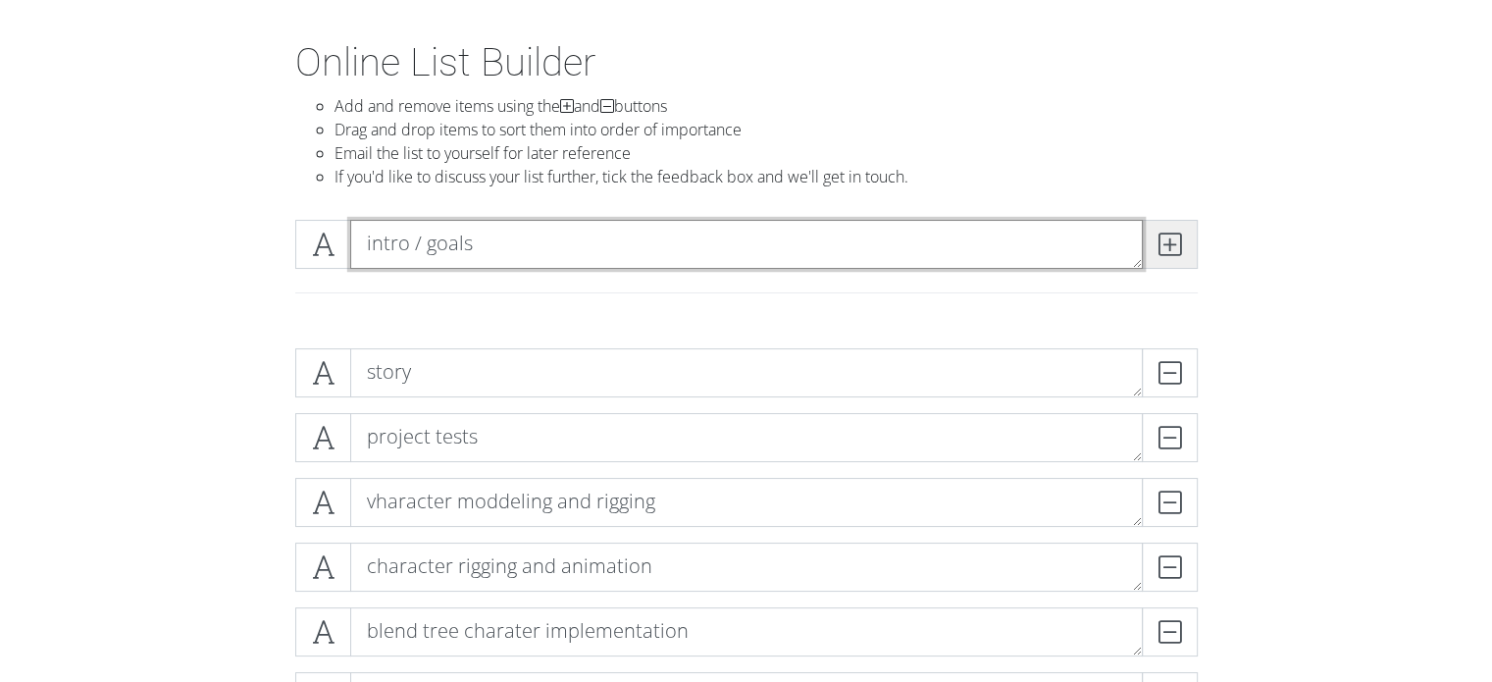
type textarea "intro / goals"
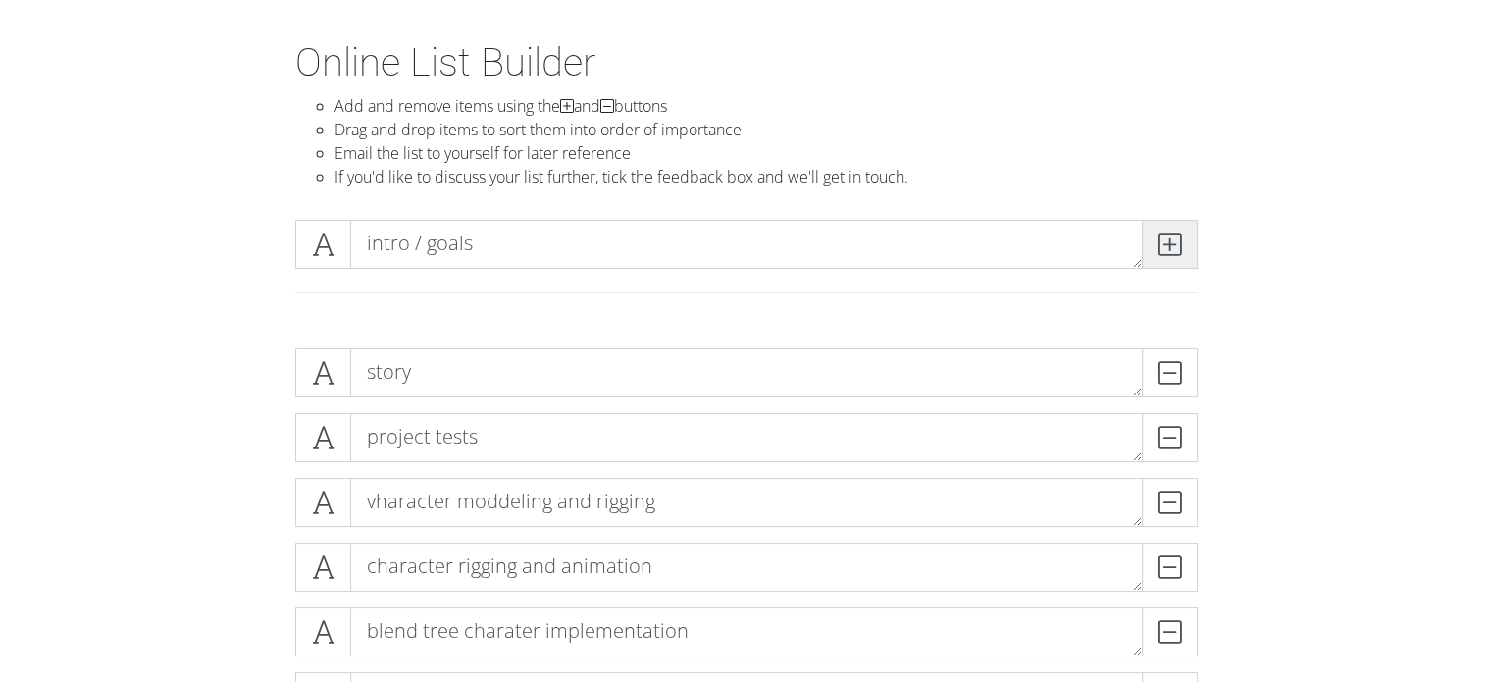
click at [1174, 254] on icon at bounding box center [1170, 245] width 23 height 20
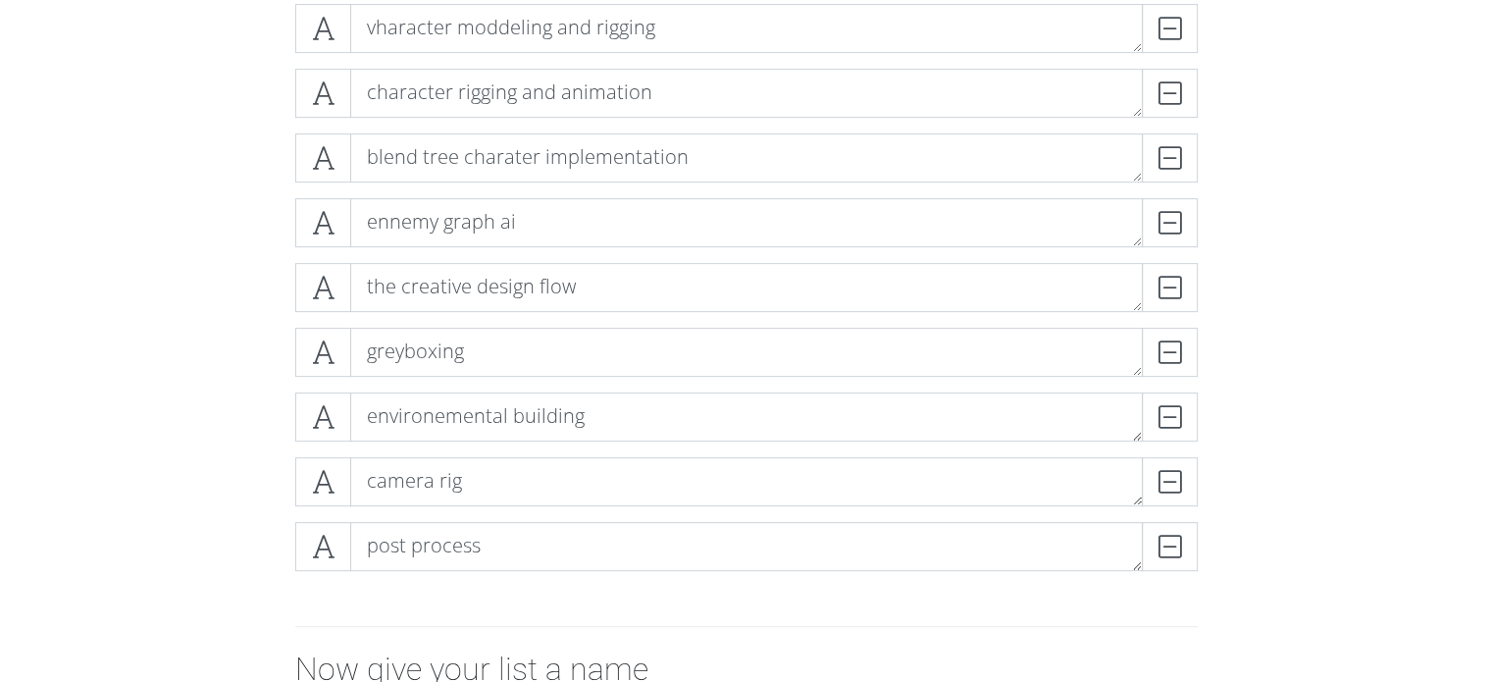
scroll to position [687, 0]
